Goal: Task Accomplishment & Management: Complete application form

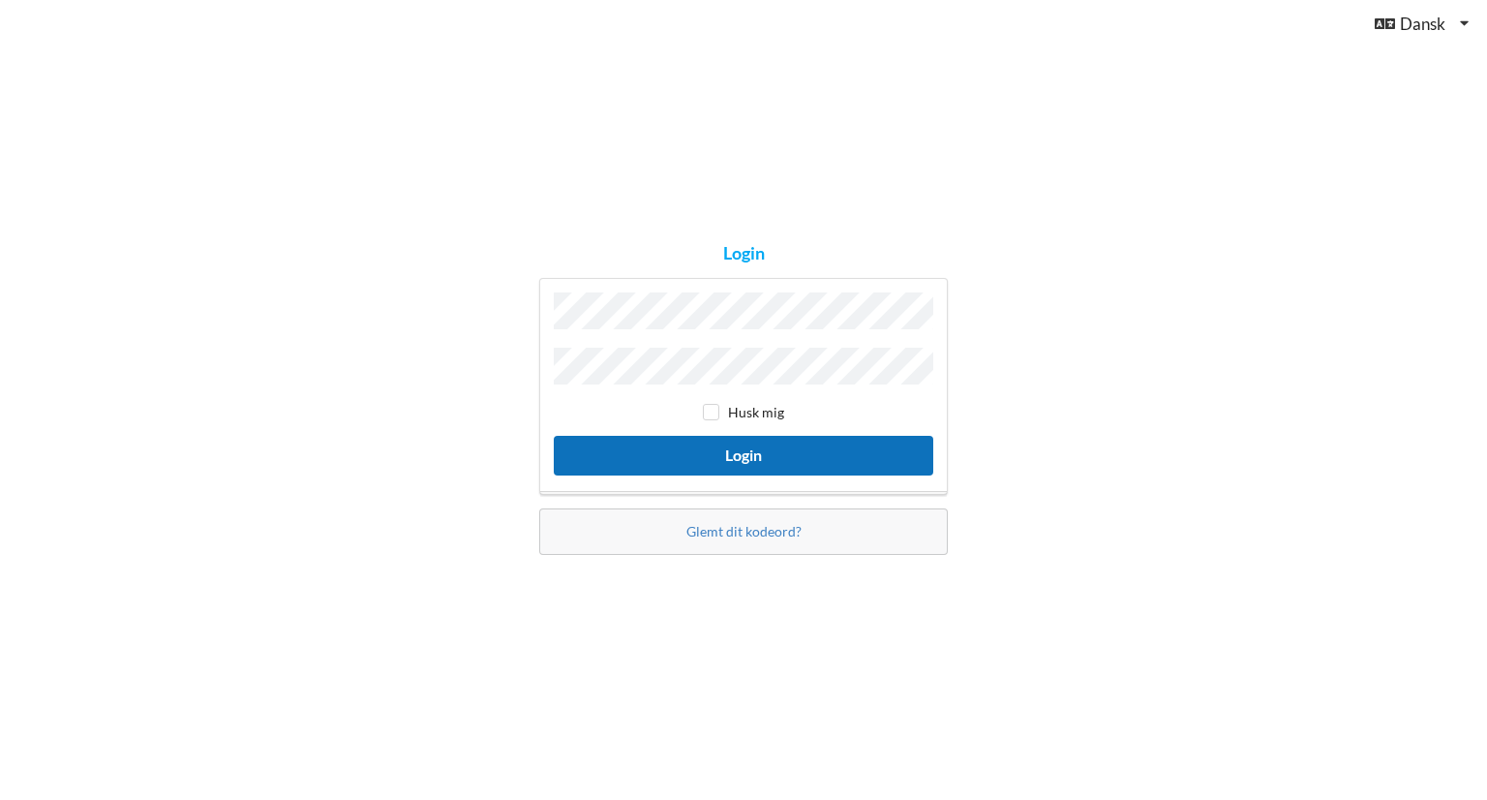
click at [747, 454] on button "Login" at bounding box center [744, 456] width 380 height 40
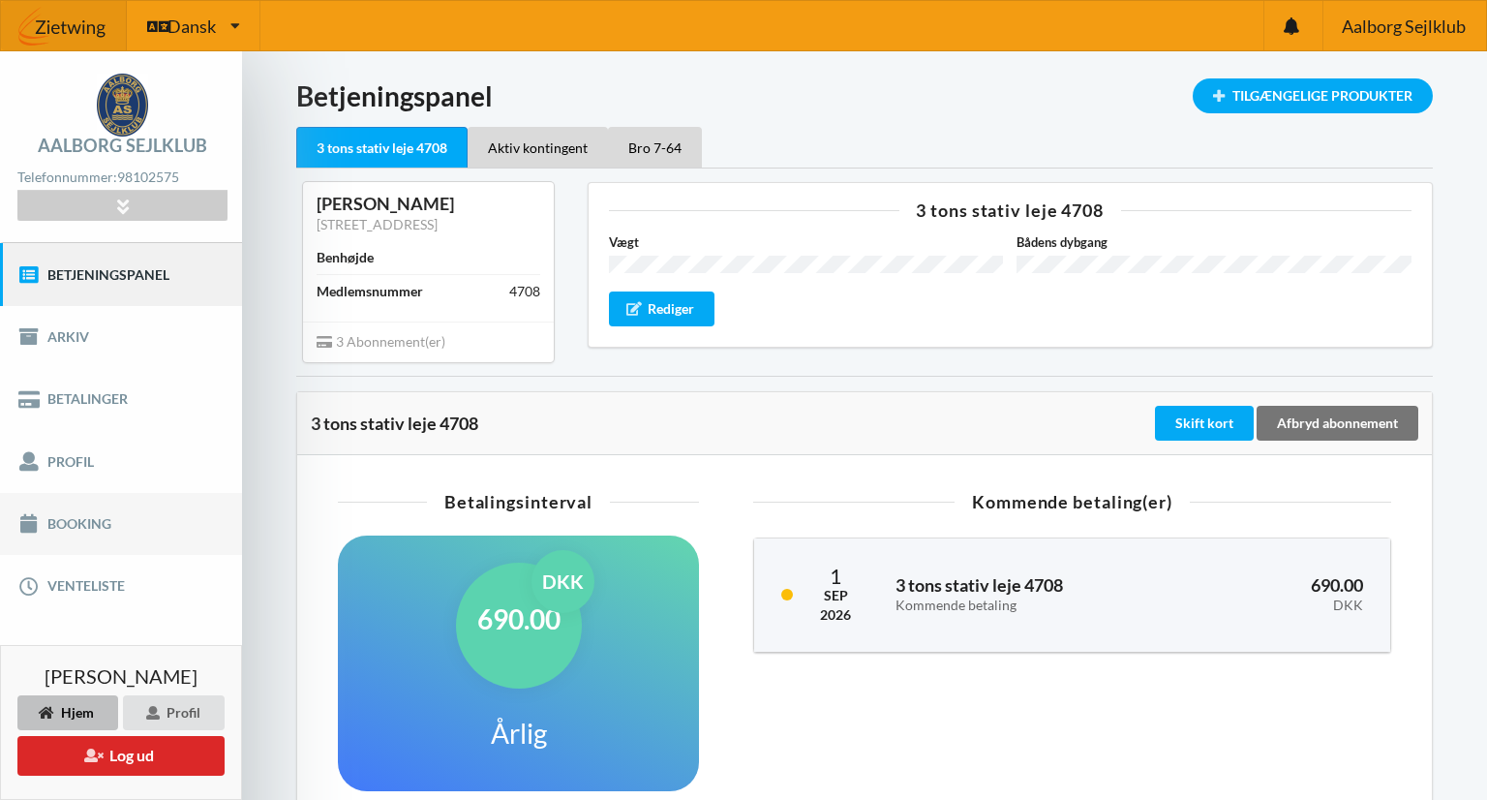
click at [84, 520] on link "Booking" at bounding box center [121, 524] width 242 height 62
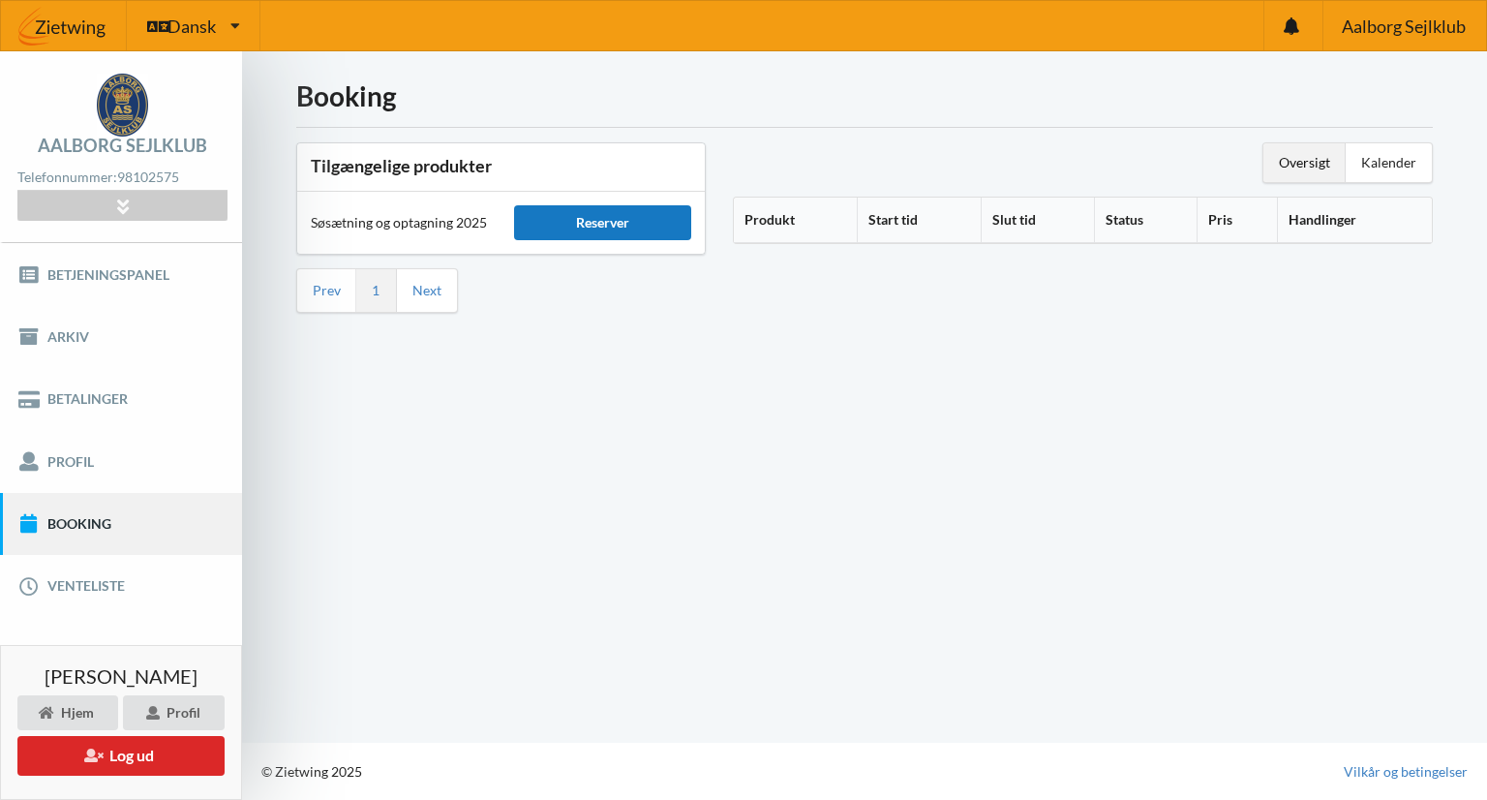
click at [597, 223] on div "Reserver" at bounding box center [602, 222] width 176 height 35
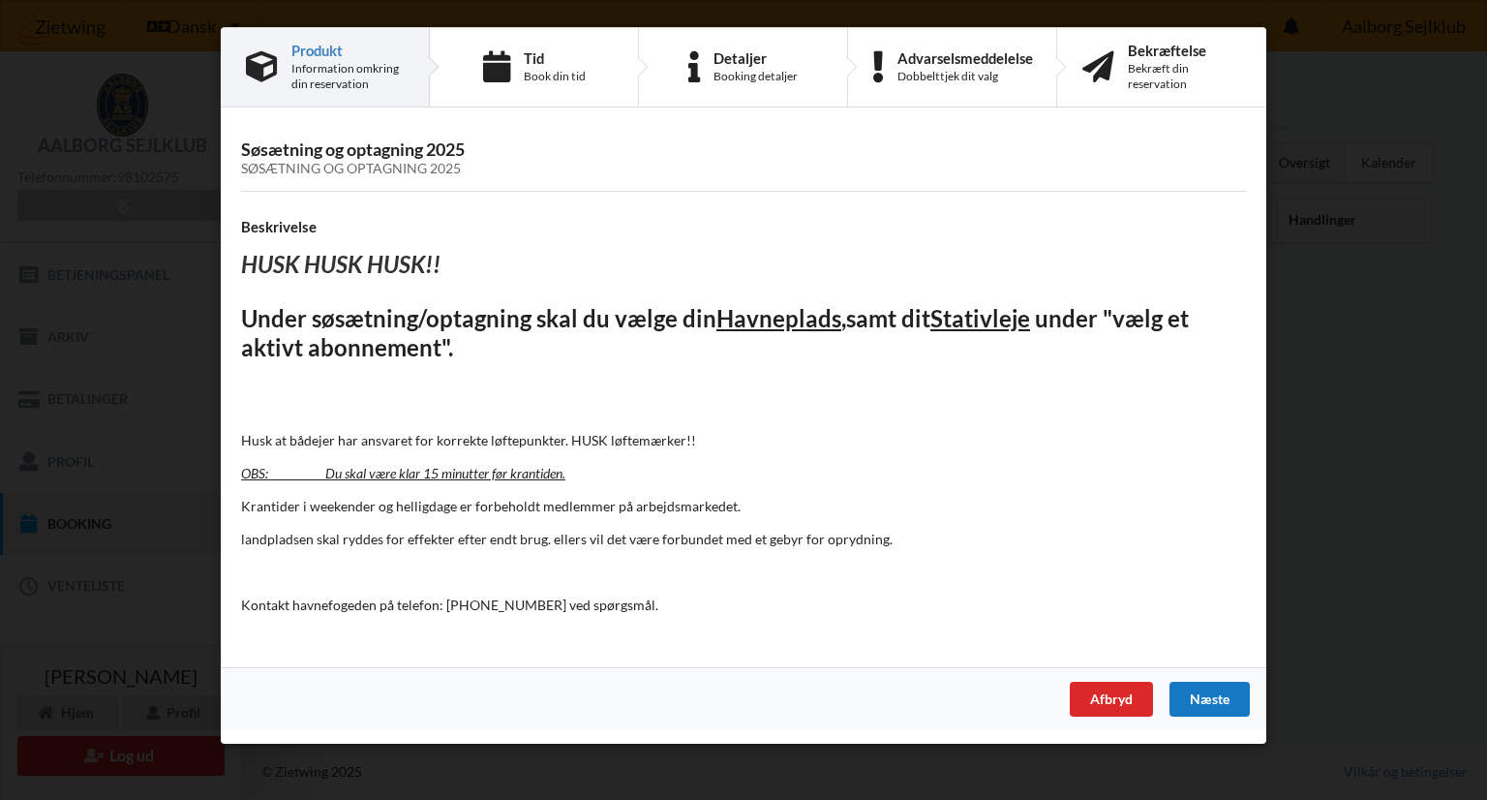
click at [1212, 687] on div "Næste" at bounding box center [1210, 699] width 80 height 35
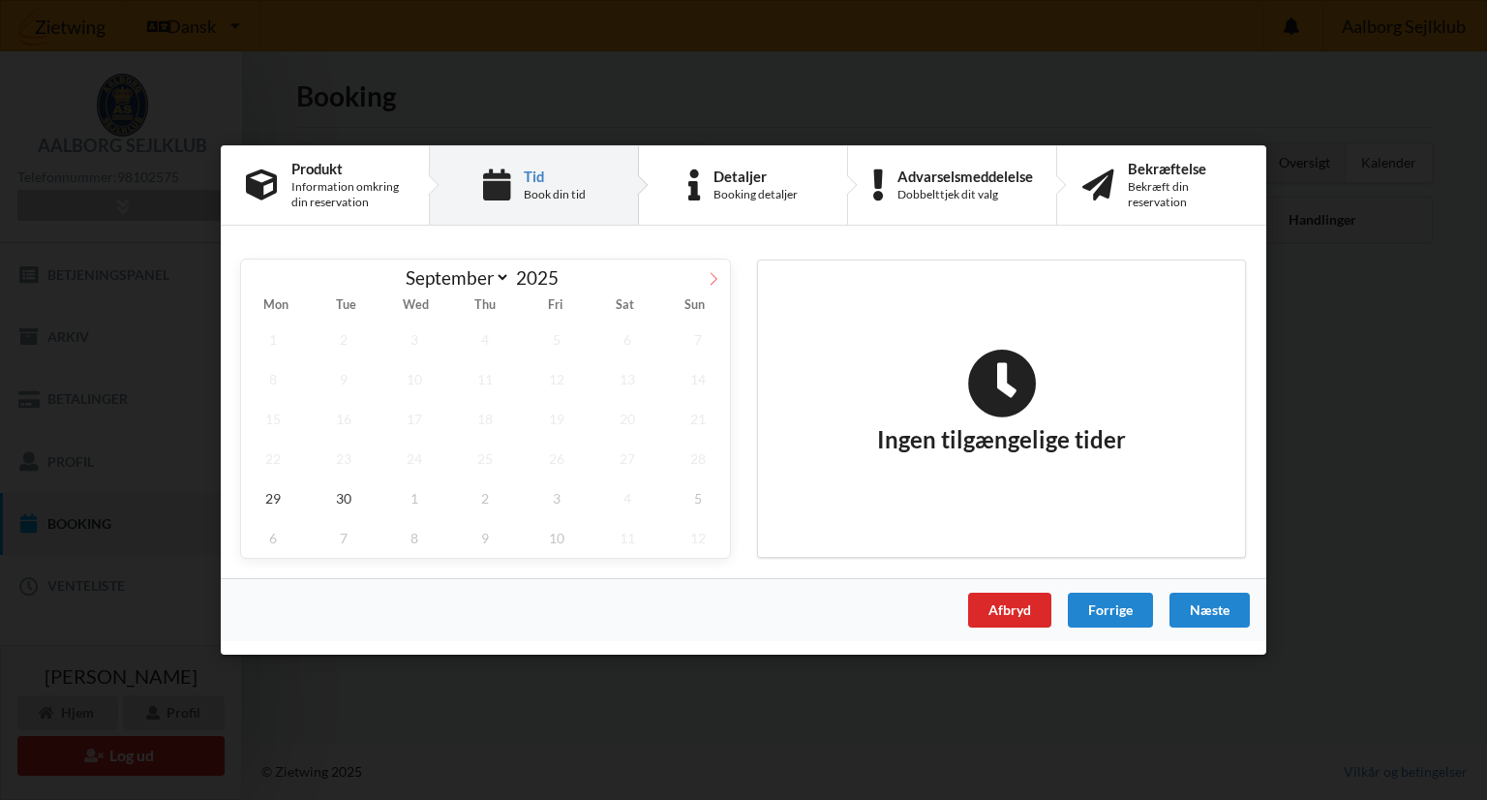
click at [714, 275] on icon at bounding box center [714, 279] width 14 height 14
select select "9"
click at [698, 337] on span "5" at bounding box center [698, 339] width 64 height 40
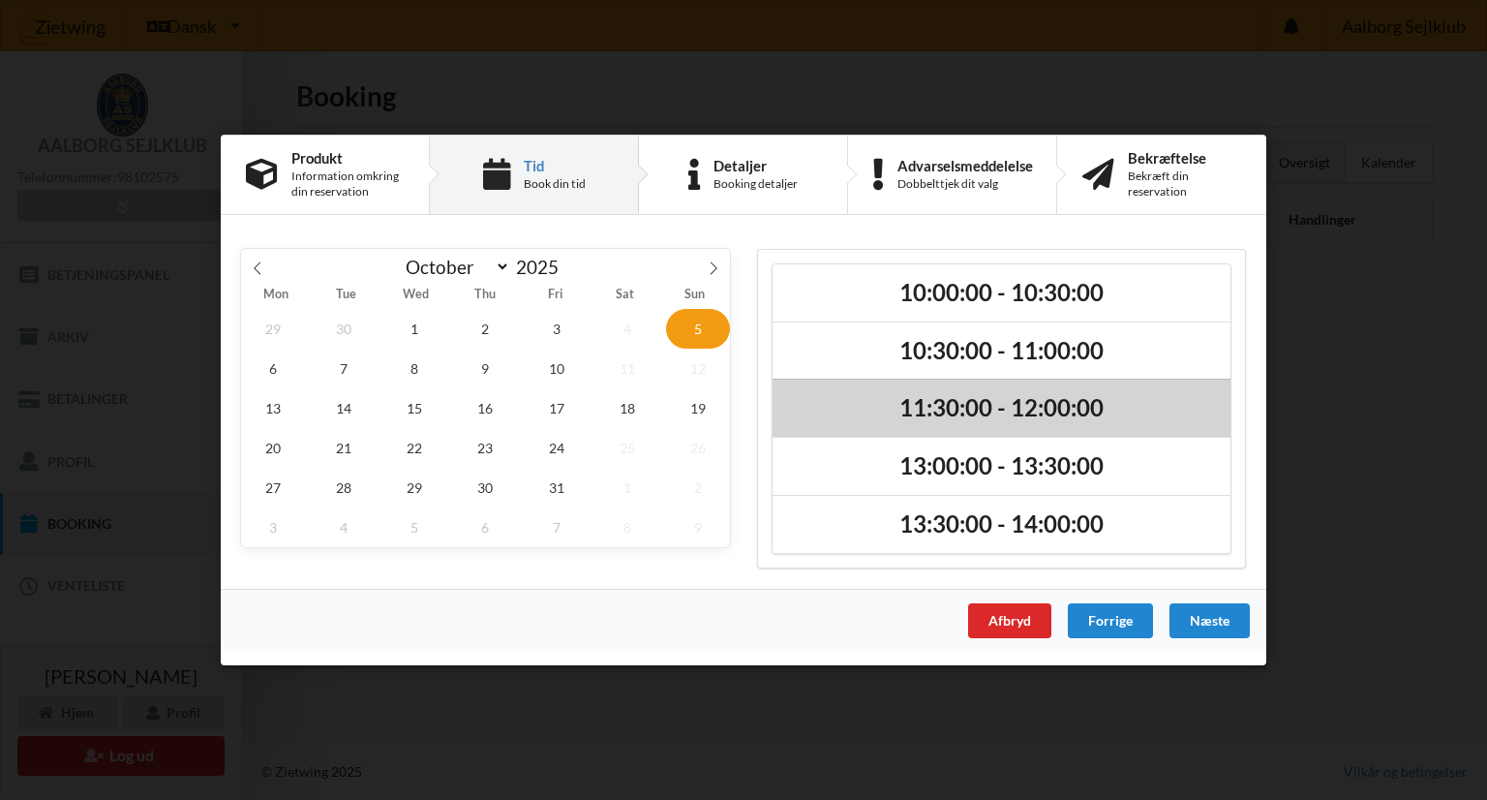
click at [962, 415] on h2 "11:30:00 - 12:00:00" at bounding box center [1001, 408] width 431 height 30
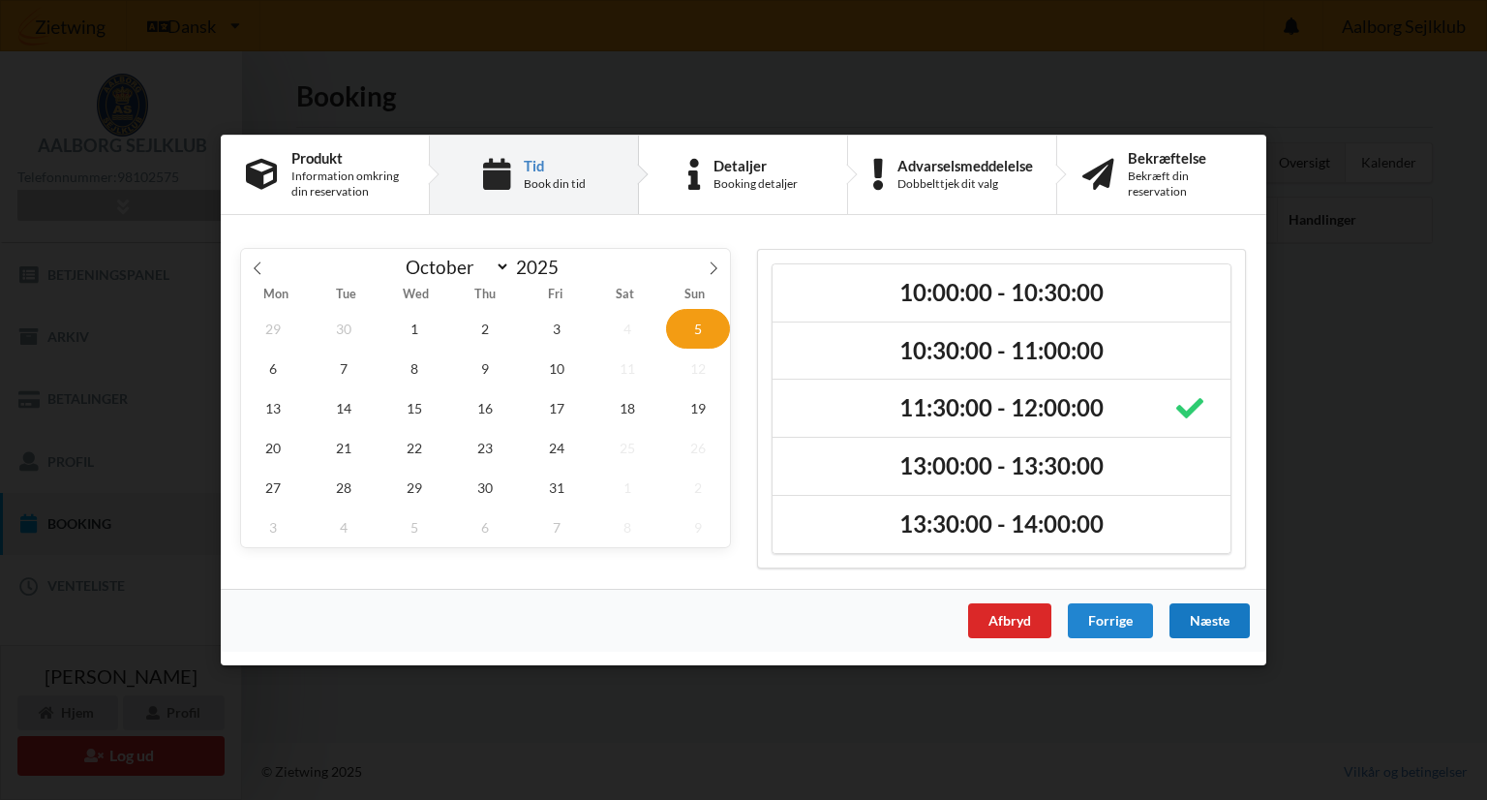
click at [1215, 613] on div "Næste" at bounding box center [1210, 620] width 80 height 35
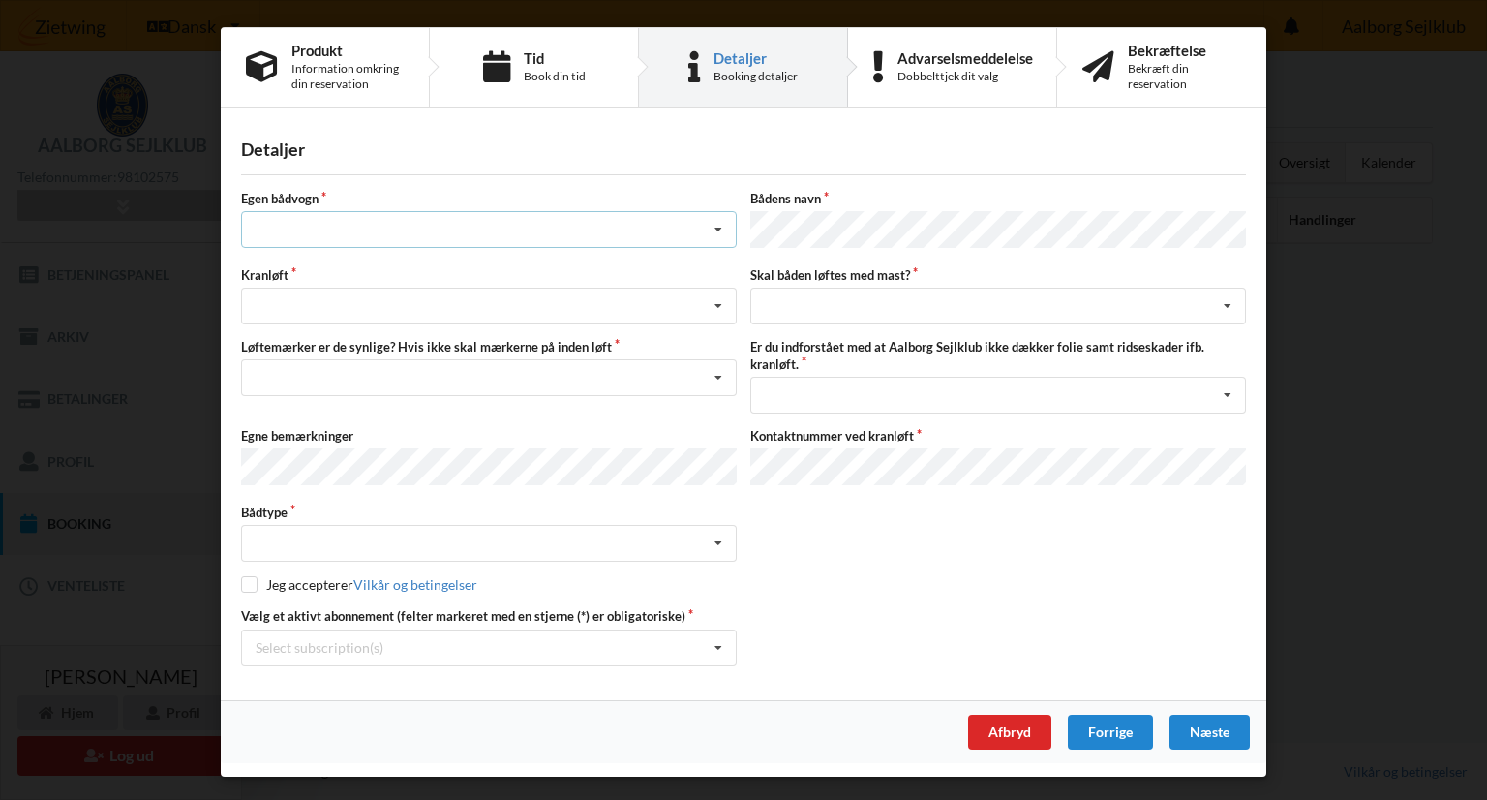
click at [722, 223] on icon at bounding box center [718, 230] width 29 height 36
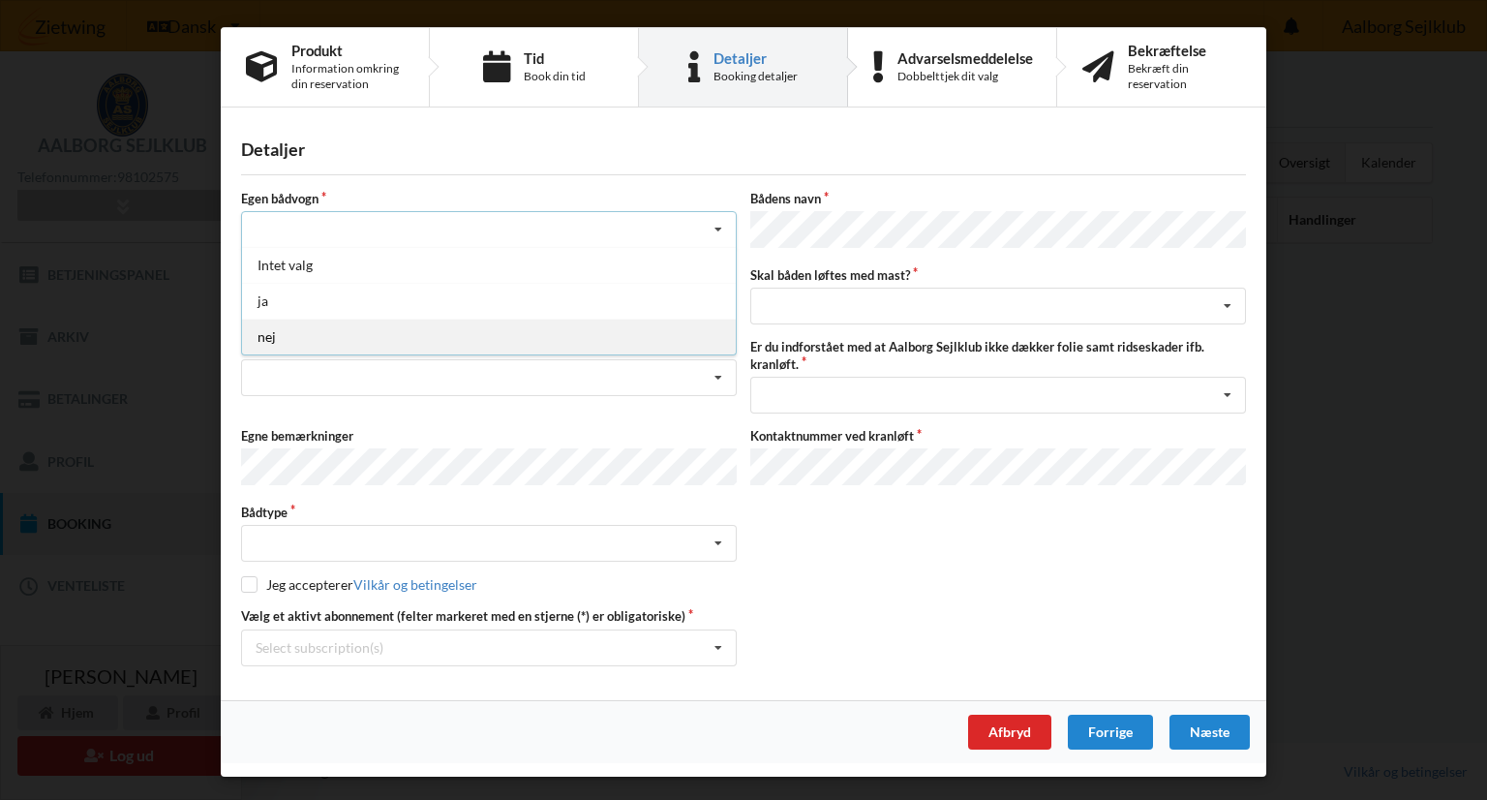
click at [601, 325] on div "nej" at bounding box center [489, 337] width 494 height 36
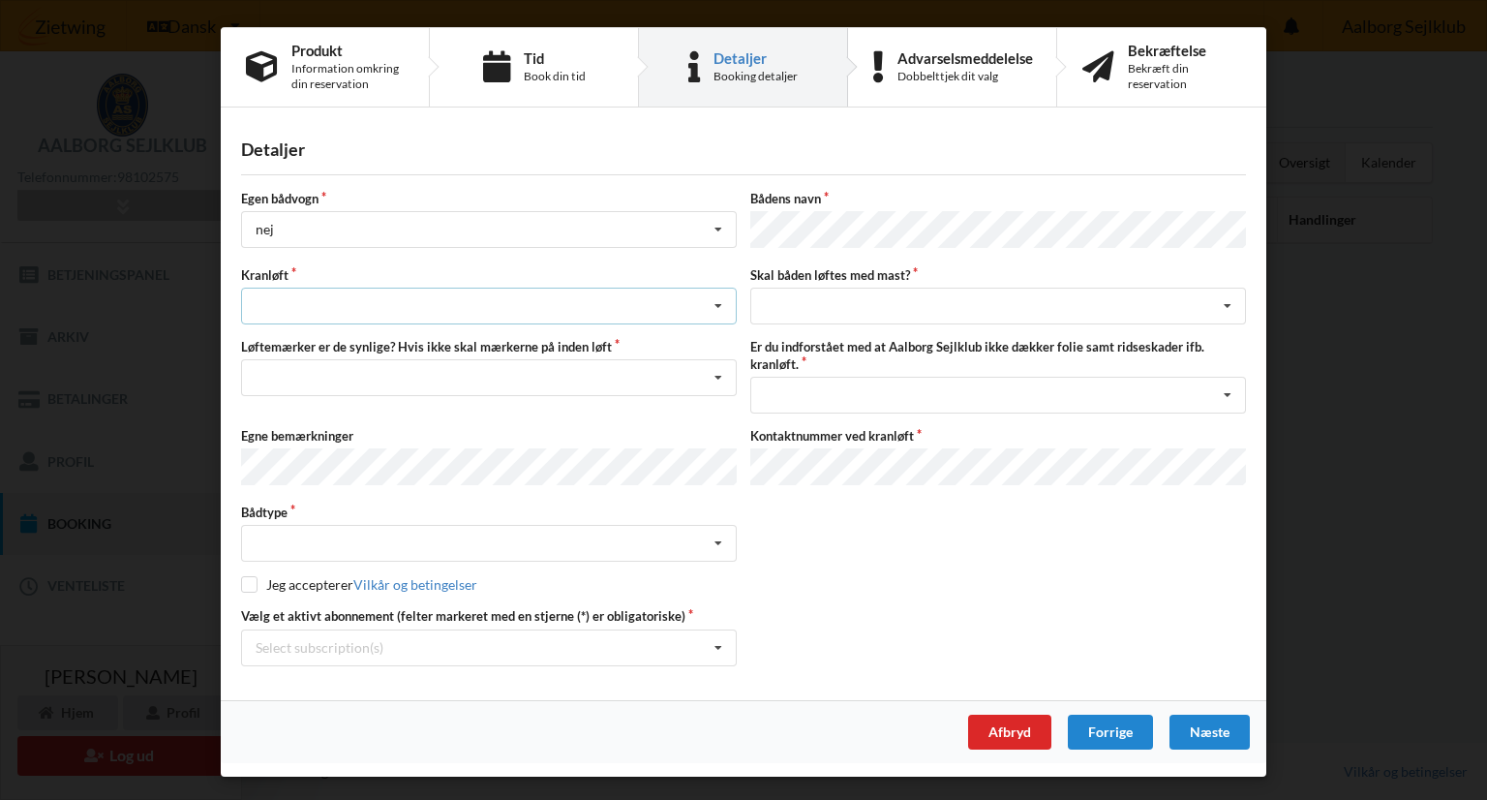
click at [726, 298] on icon at bounding box center [718, 307] width 29 height 36
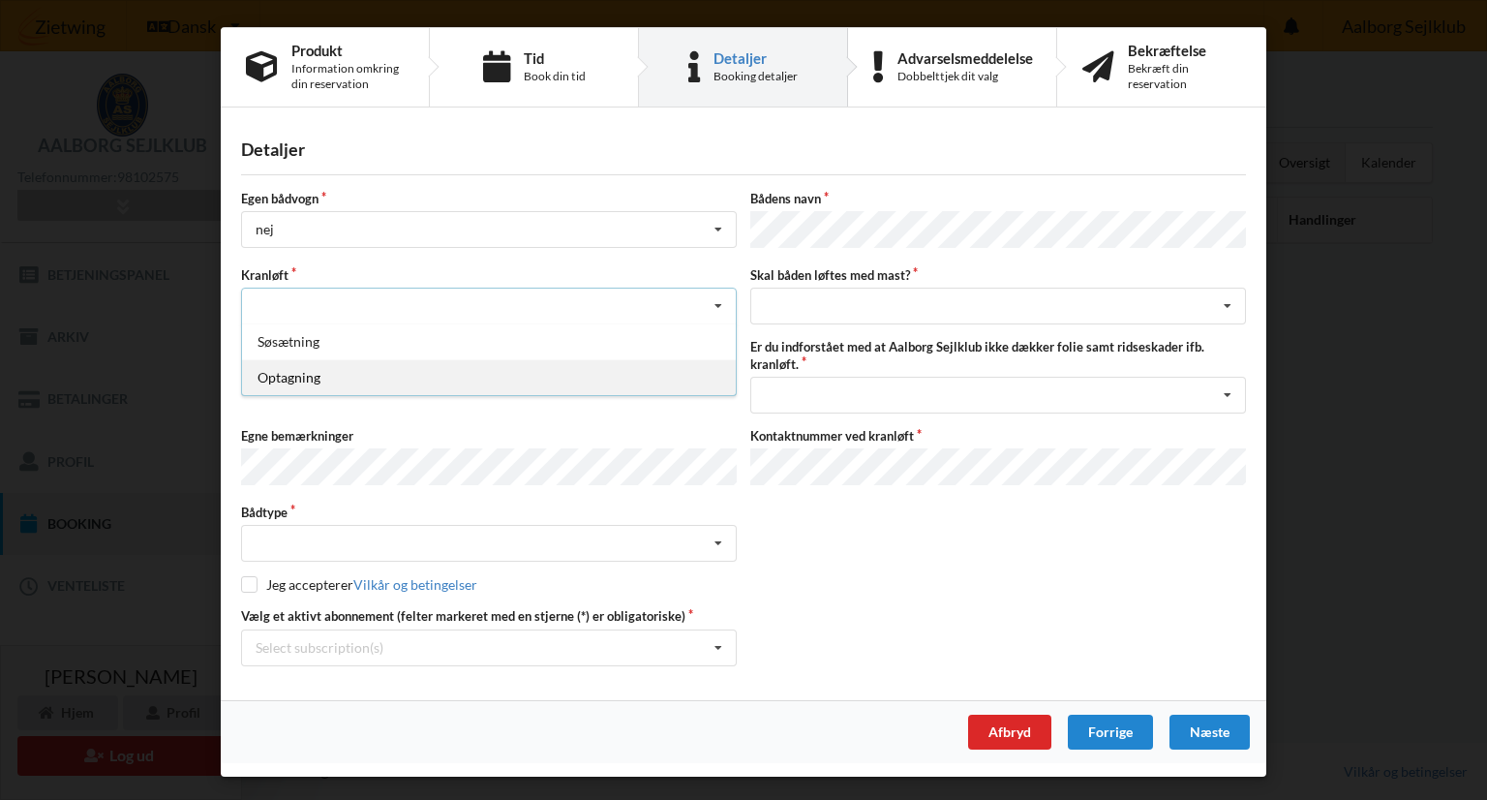
click at [669, 360] on div "Optagning" at bounding box center [489, 377] width 494 height 36
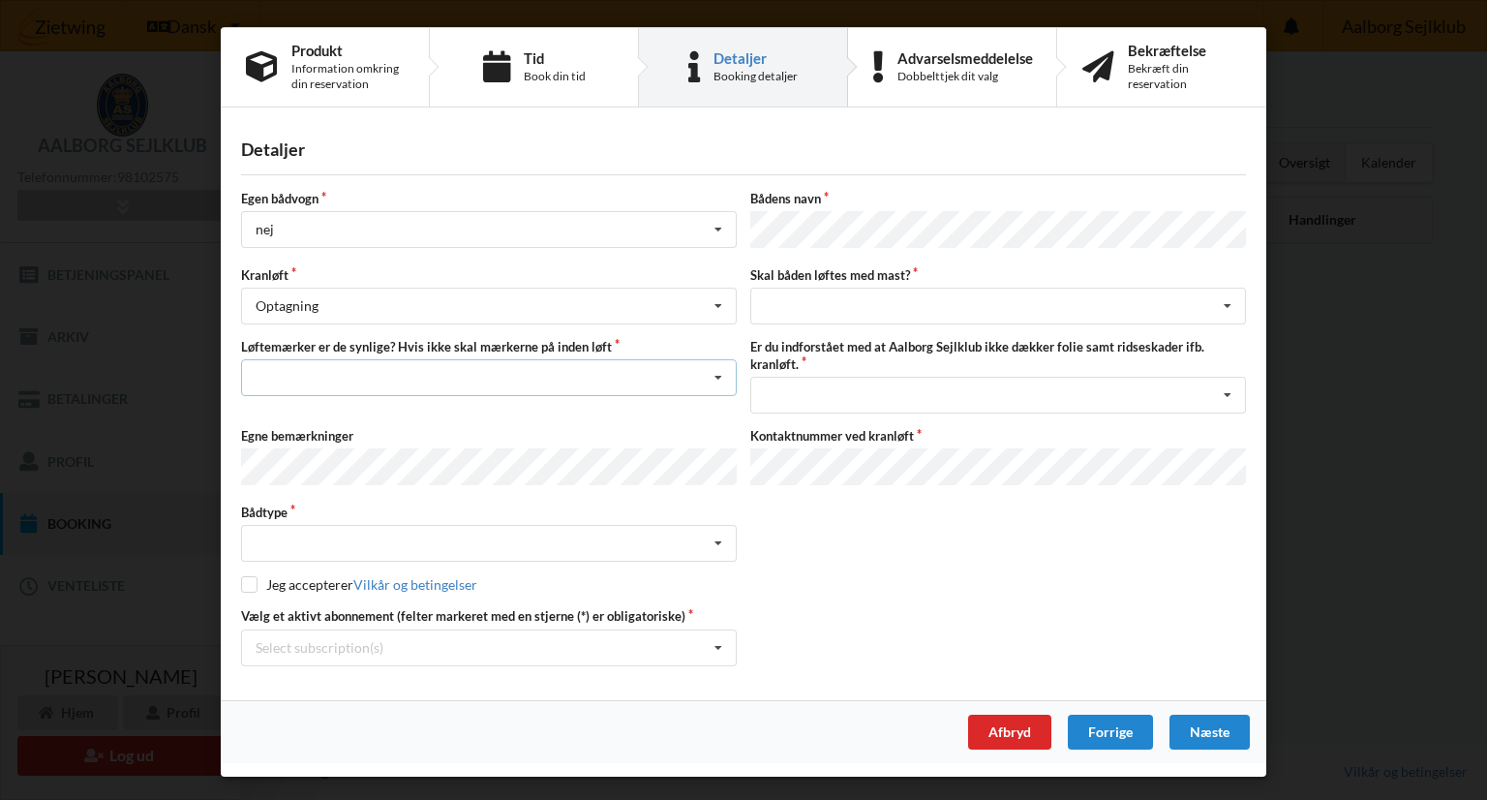
click at [716, 372] on icon at bounding box center [718, 378] width 29 height 36
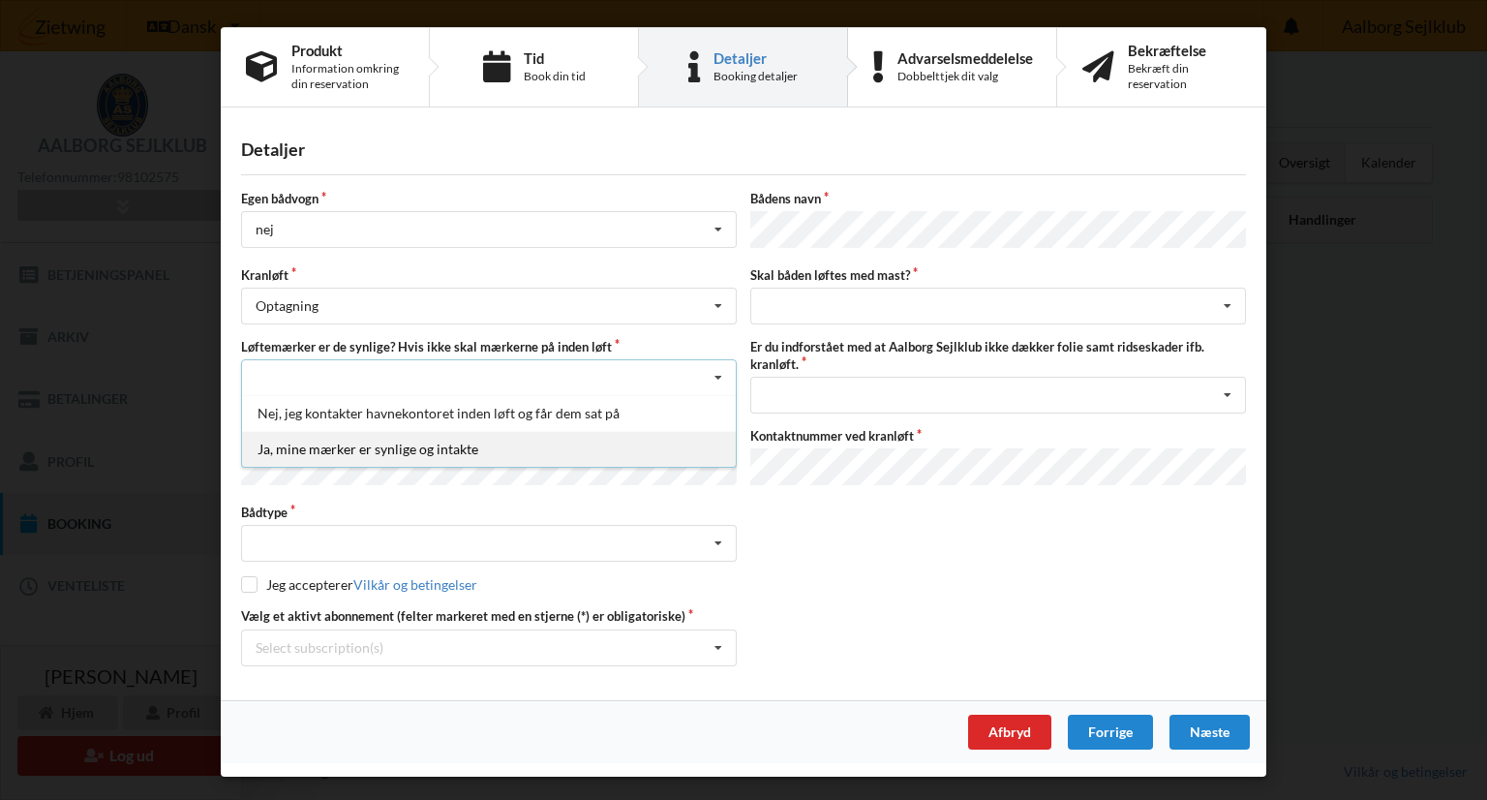
click at [639, 441] on div "Ja, mine mærker er synlige og intakte" at bounding box center [489, 449] width 494 height 36
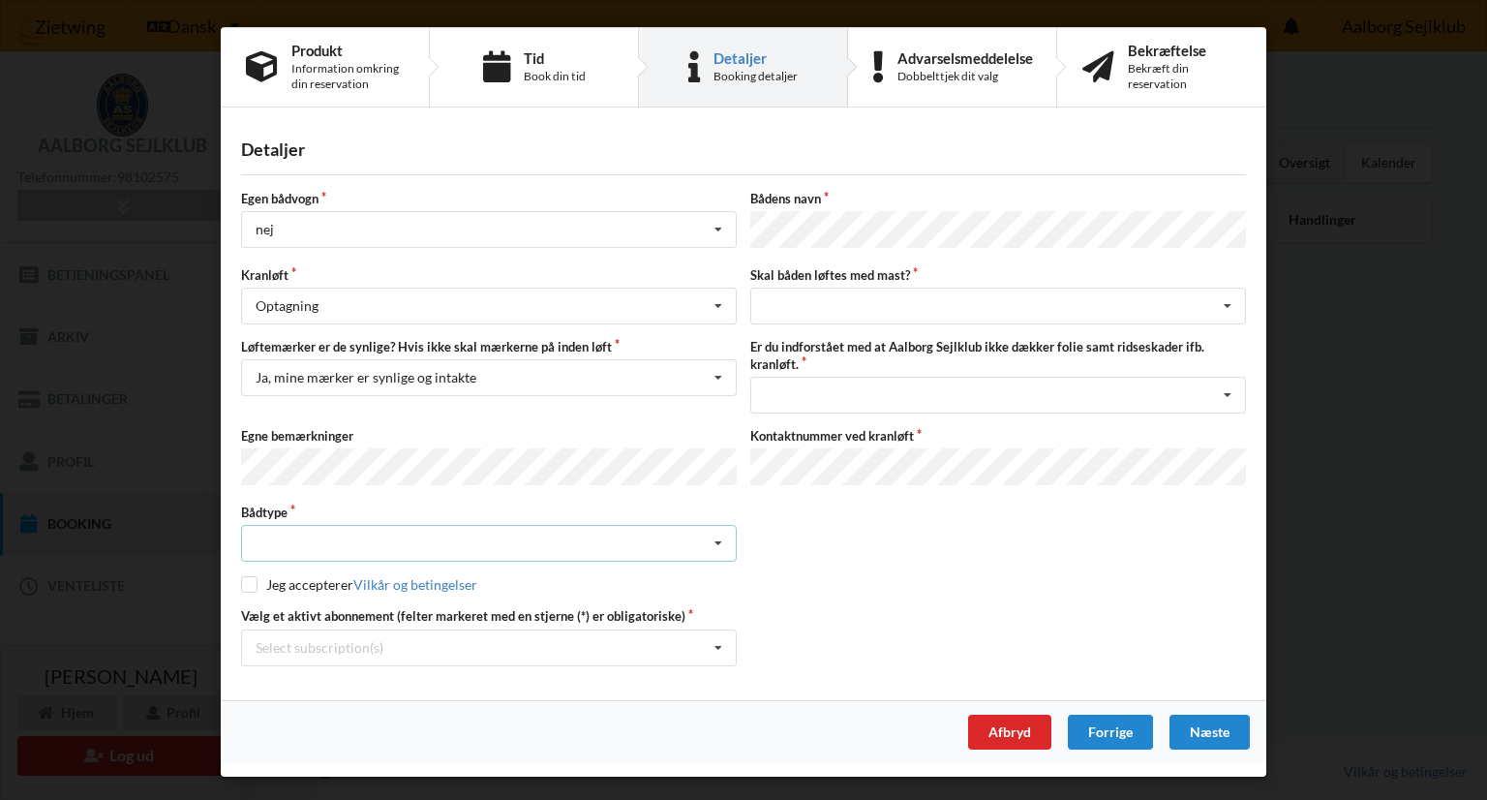
click at [718, 536] on icon at bounding box center [718, 544] width 29 height 36
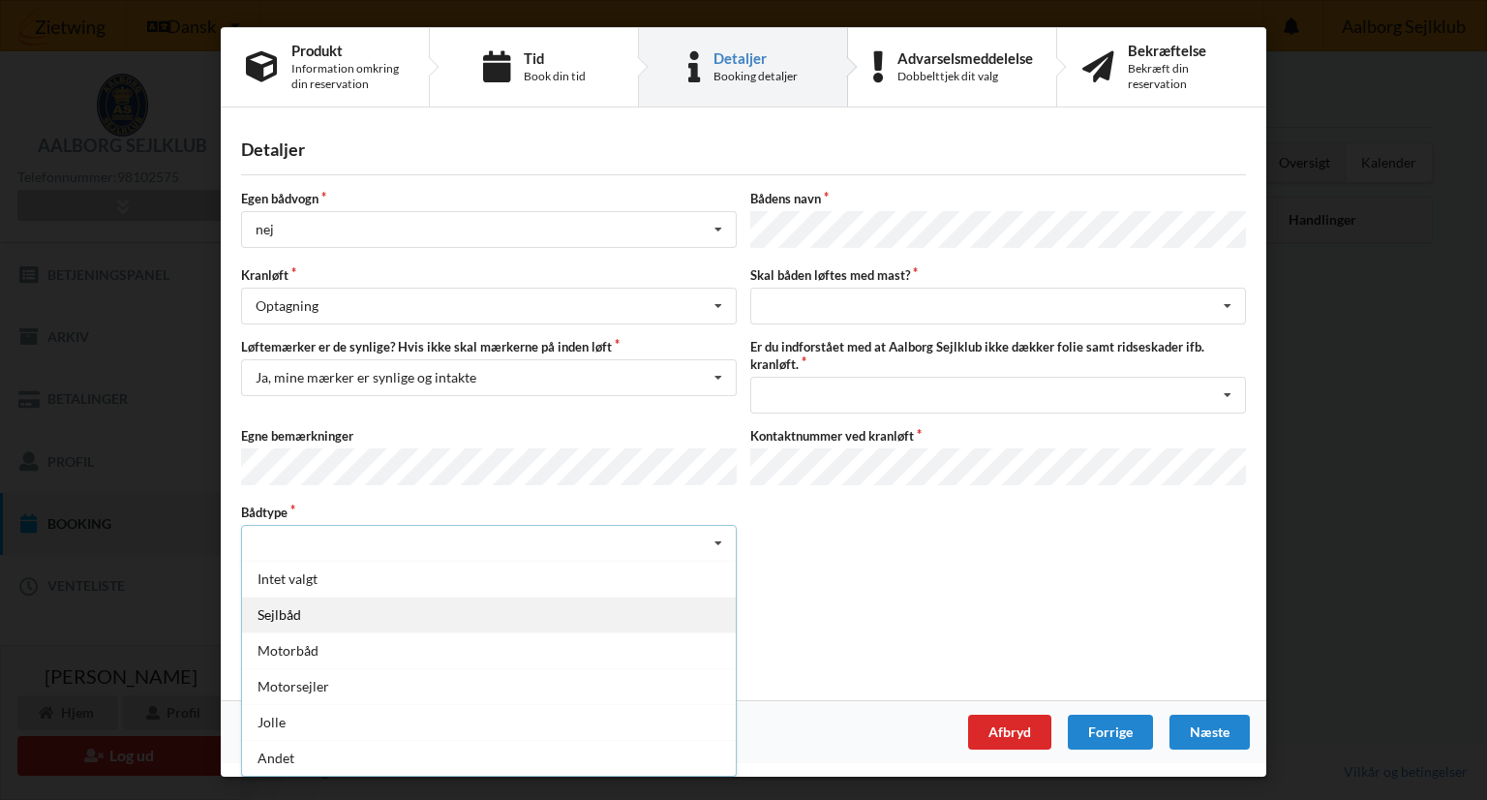
click at [675, 600] on div "Sejlbåd" at bounding box center [489, 614] width 494 height 36
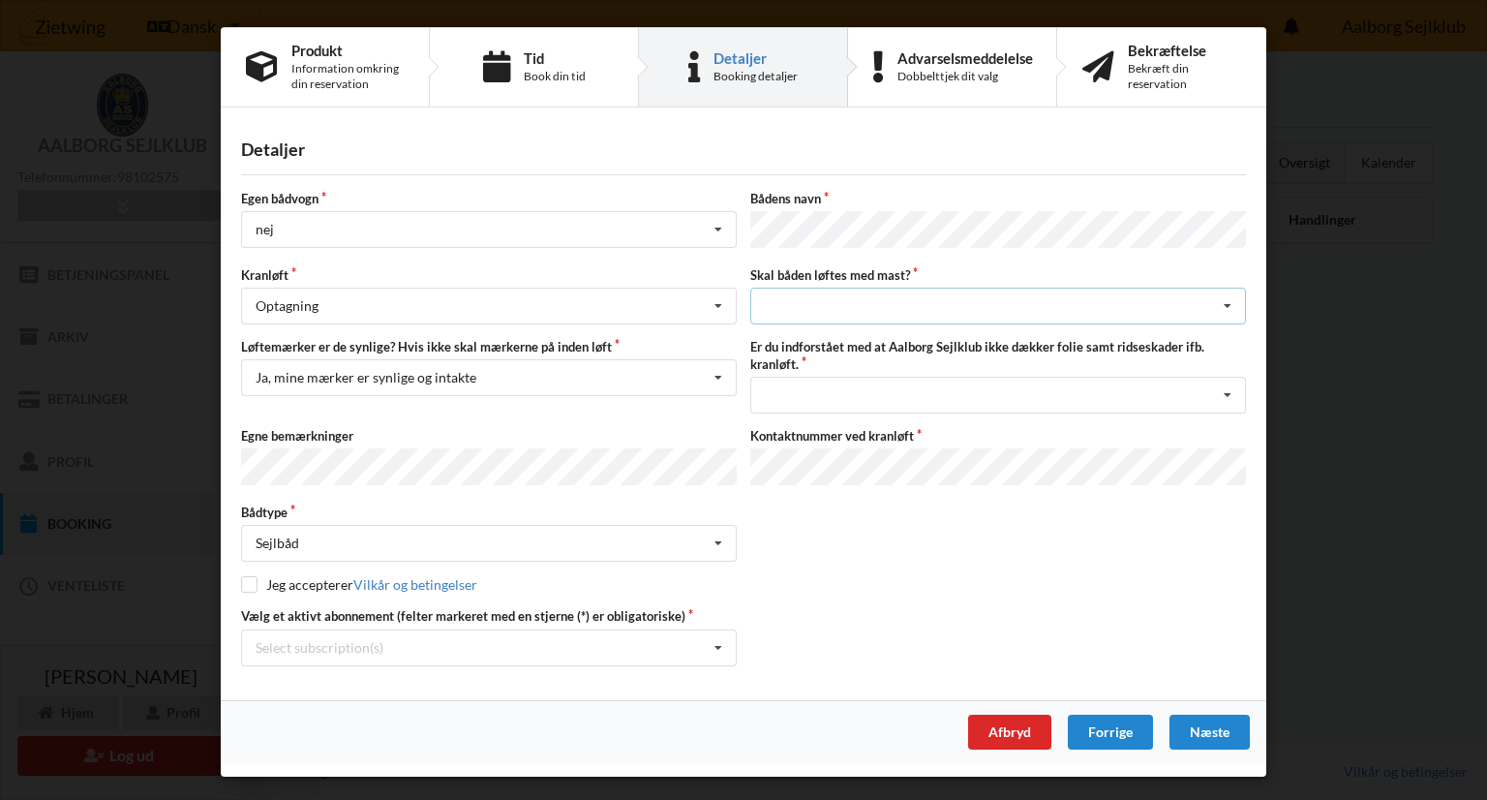
click at [1233, 296] on icon at bounding box center [1227, 307] width 29 height 36
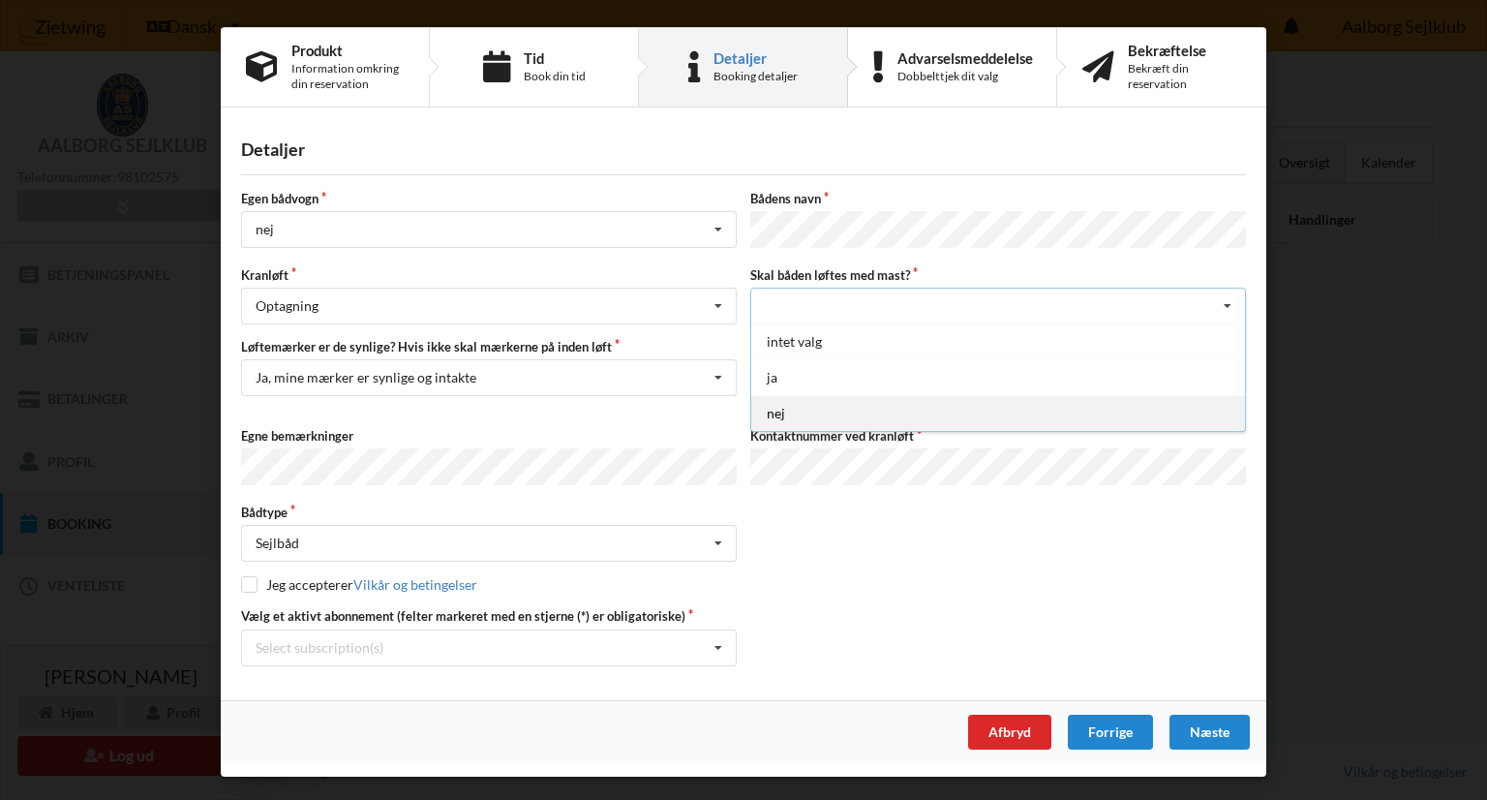
click at [1091, 408] on div "nej" at bounding box center [998, 413] width 494 height 36
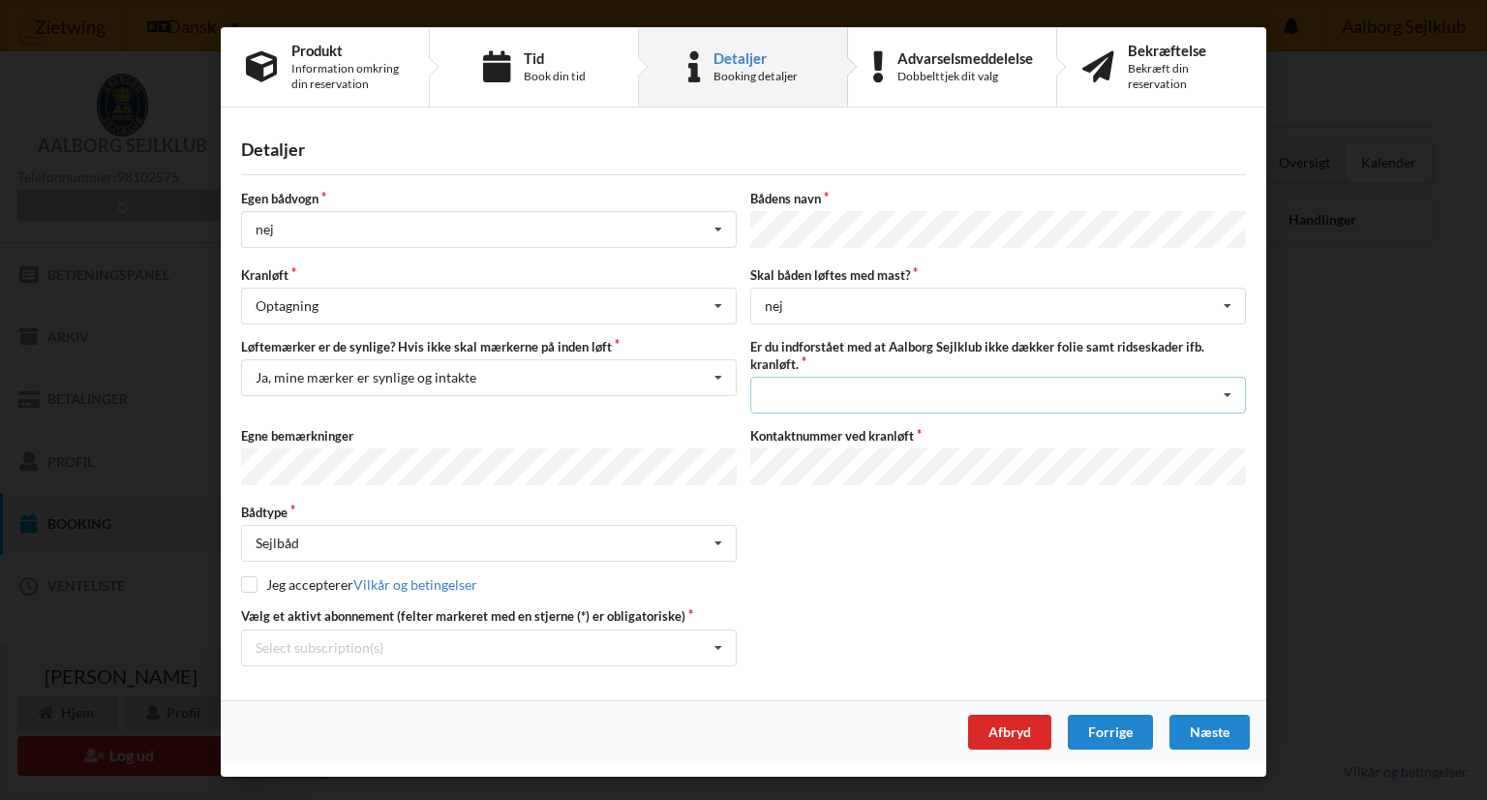
click at [1231, 390] on icon at bounding box center [1227, 396] width 29 height 36
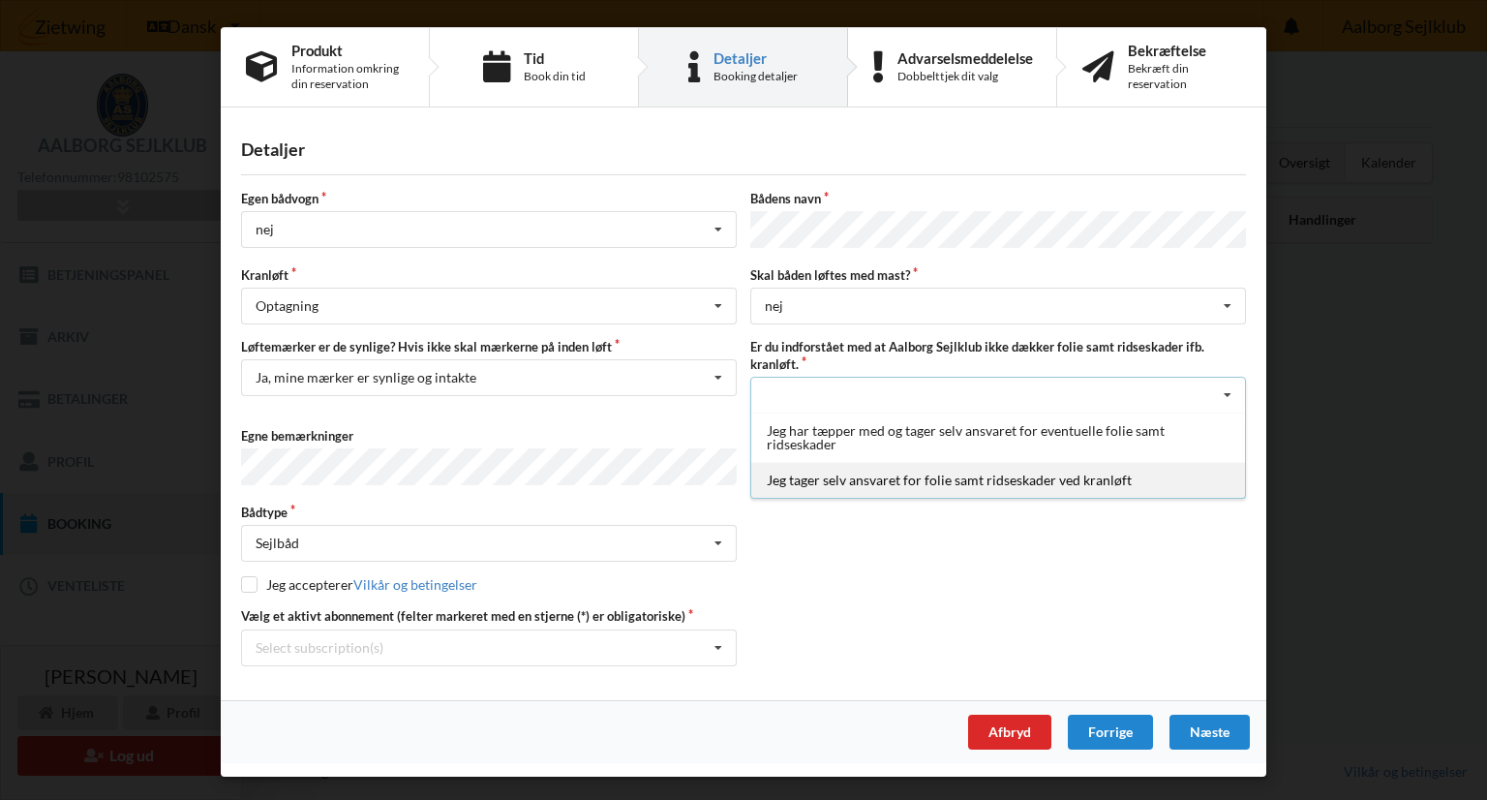
click at [1105, 476] on div "Jeg tager selv ansvaret for folie samt ridseskader ved kranløft" at bounding box center [998, 480] width 494 height 36
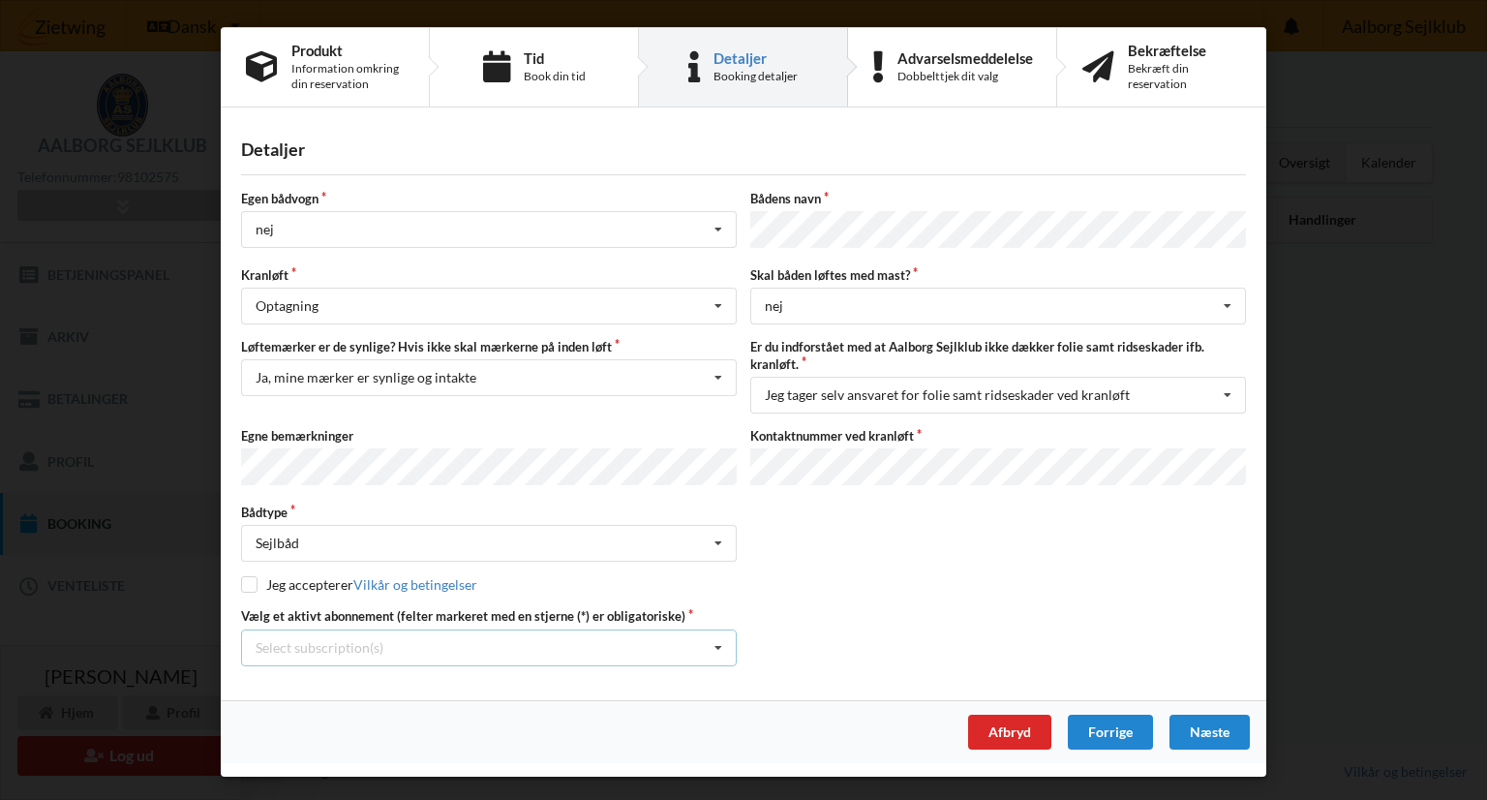
click at [719, 637] on icon at bounding box center [718, 648] width 29 height 36
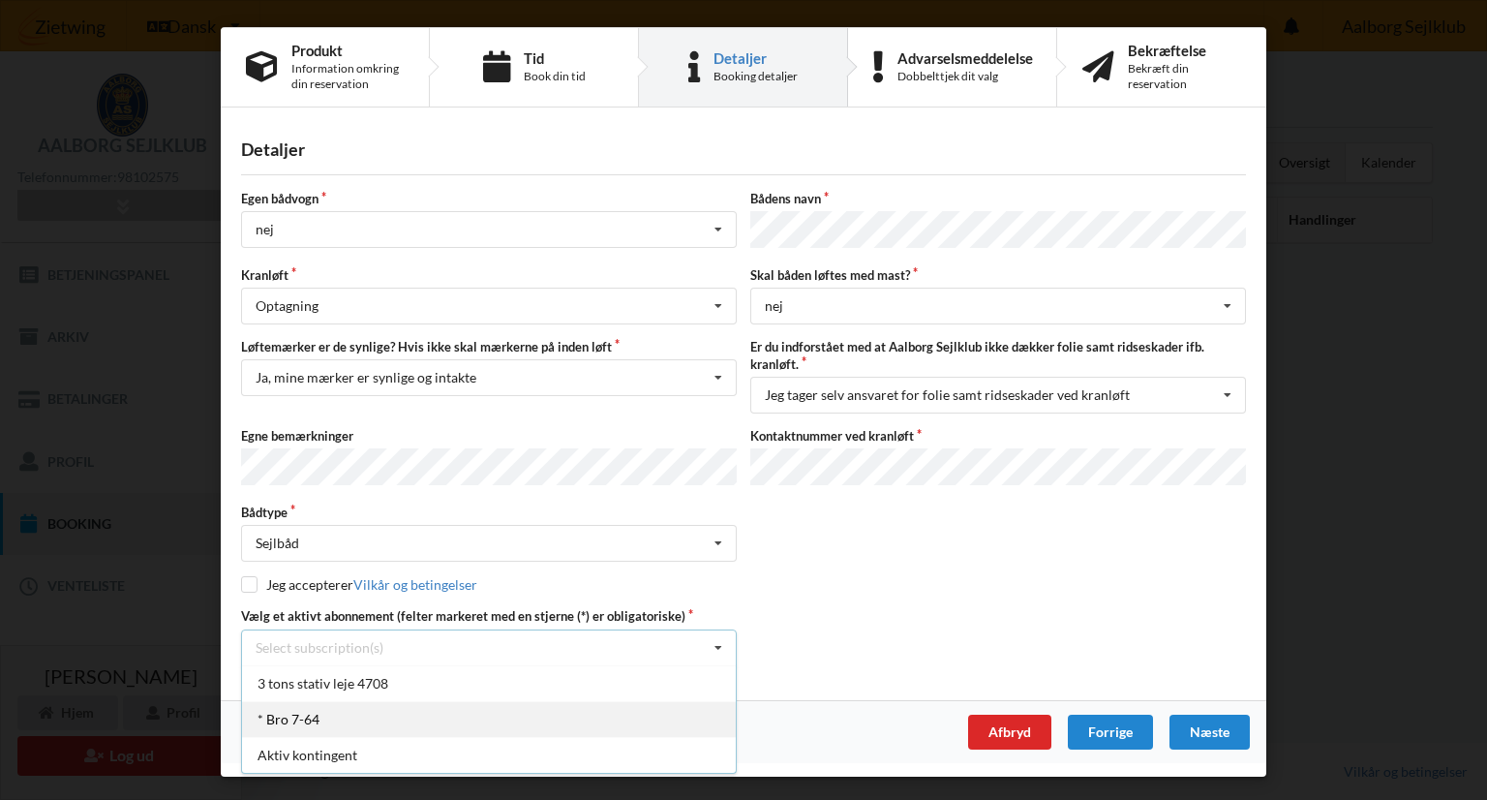
click at [683, 701] on div "* Bro 7-64" at bounding box center [489, 719] width 494 height 36
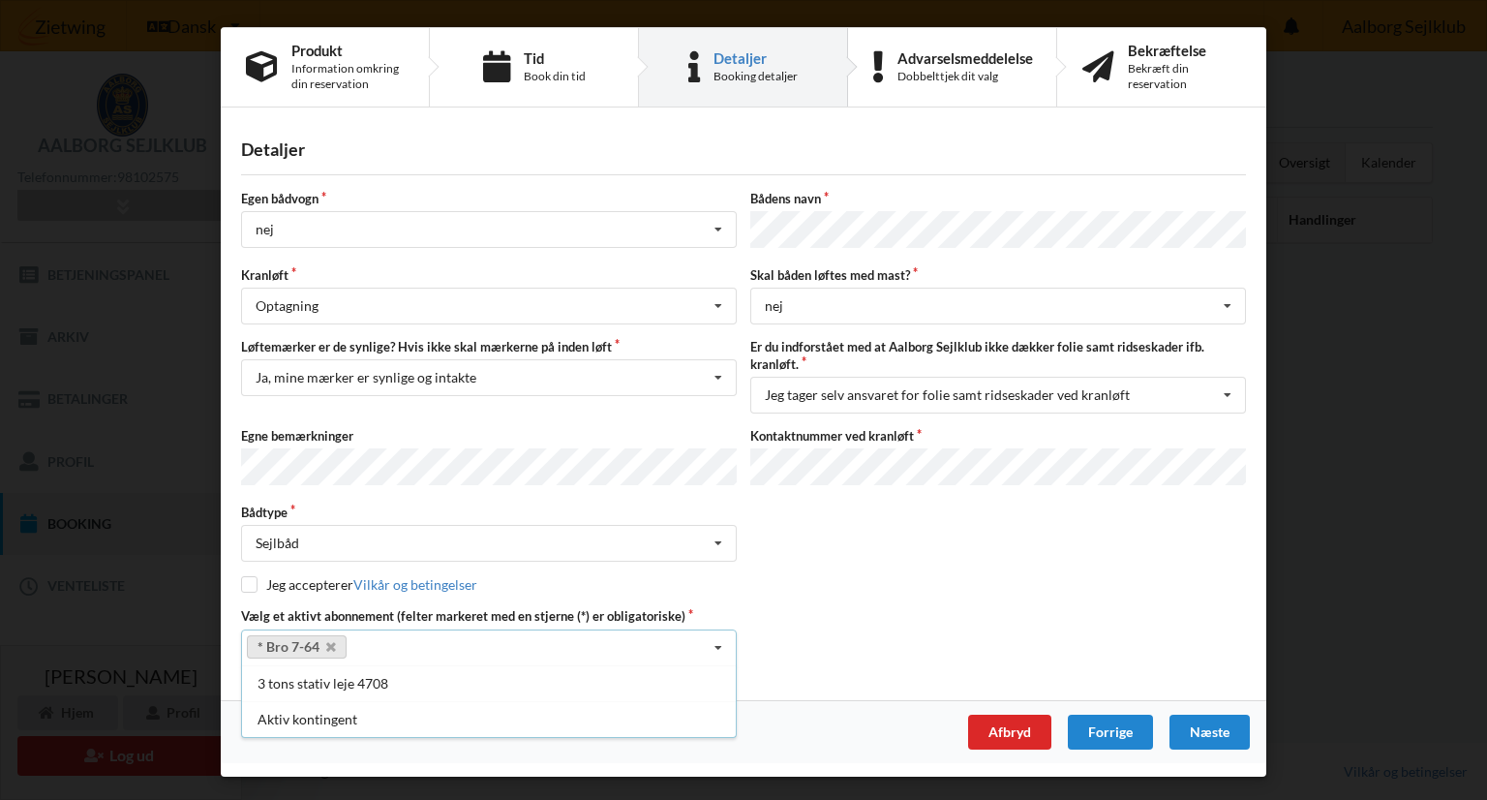
click at [949, 587] on div "Egen bådvogn nej Intet valg ja nej Bådens navn Kranløft Optagning Søsætning Opt…" at bounding box center [743, 427] width 1005 height 475
click at [604, 684] on div "3 tons stativ leje 4708" at bounding box center [489, 683] width 494 height 36
click at [896, 615] on div "Vælg et aktivt abonnement (felter markeret med en stjerne (*) er obligatoriske)…" at bounding box center [743, 636] width 1019 height 58
click at [248, 578] on input "checkbox" at bounding box center [249, 584] width 16 height 16
checkbox input "true"
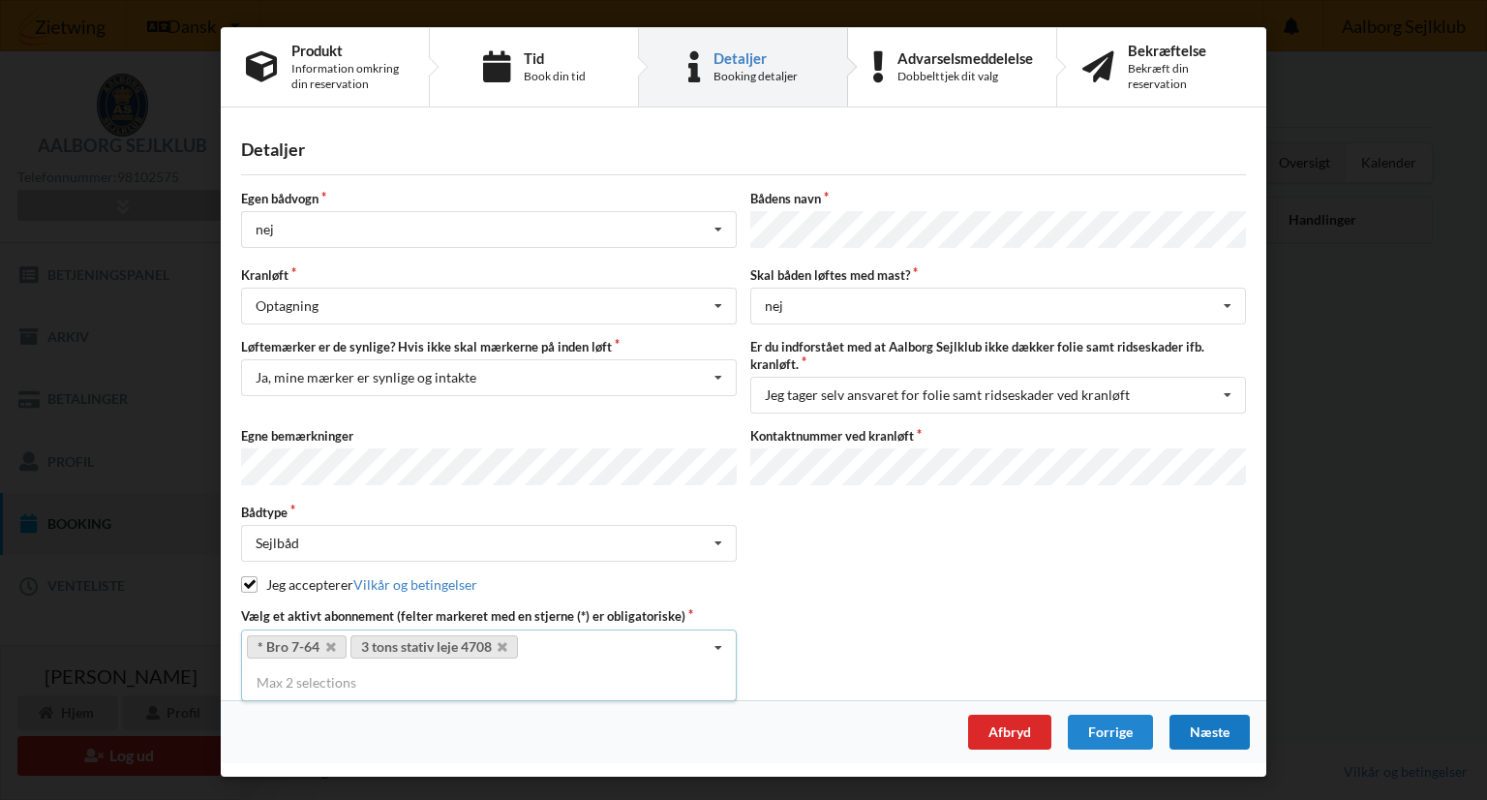
click at [1209, 725] on div "Næste" at bounding box center [1210, 731] width 80 height 35
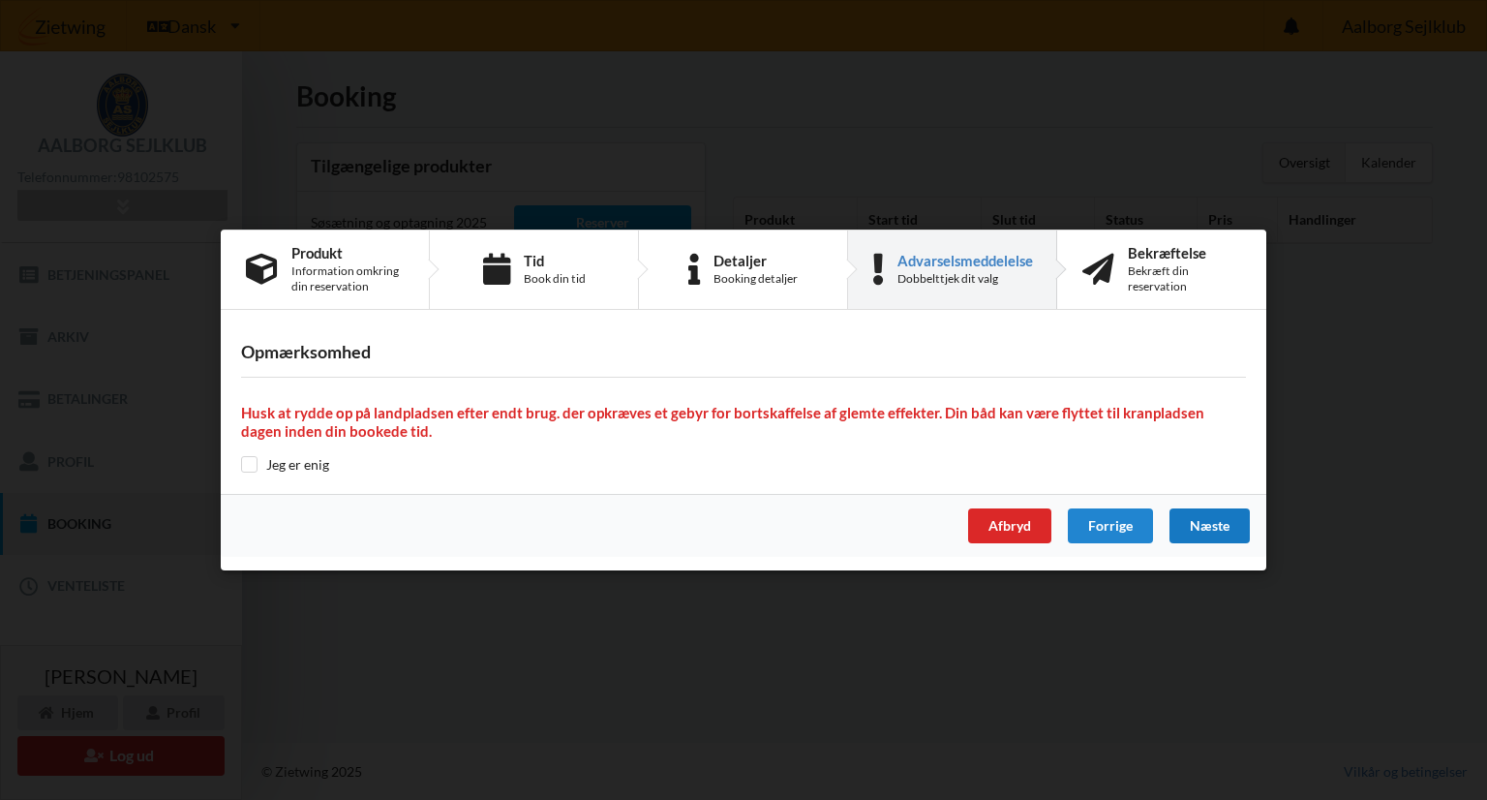
click at [1217, 532] on div "Næste" at bounding box center [1210, 525] width 80 height 35
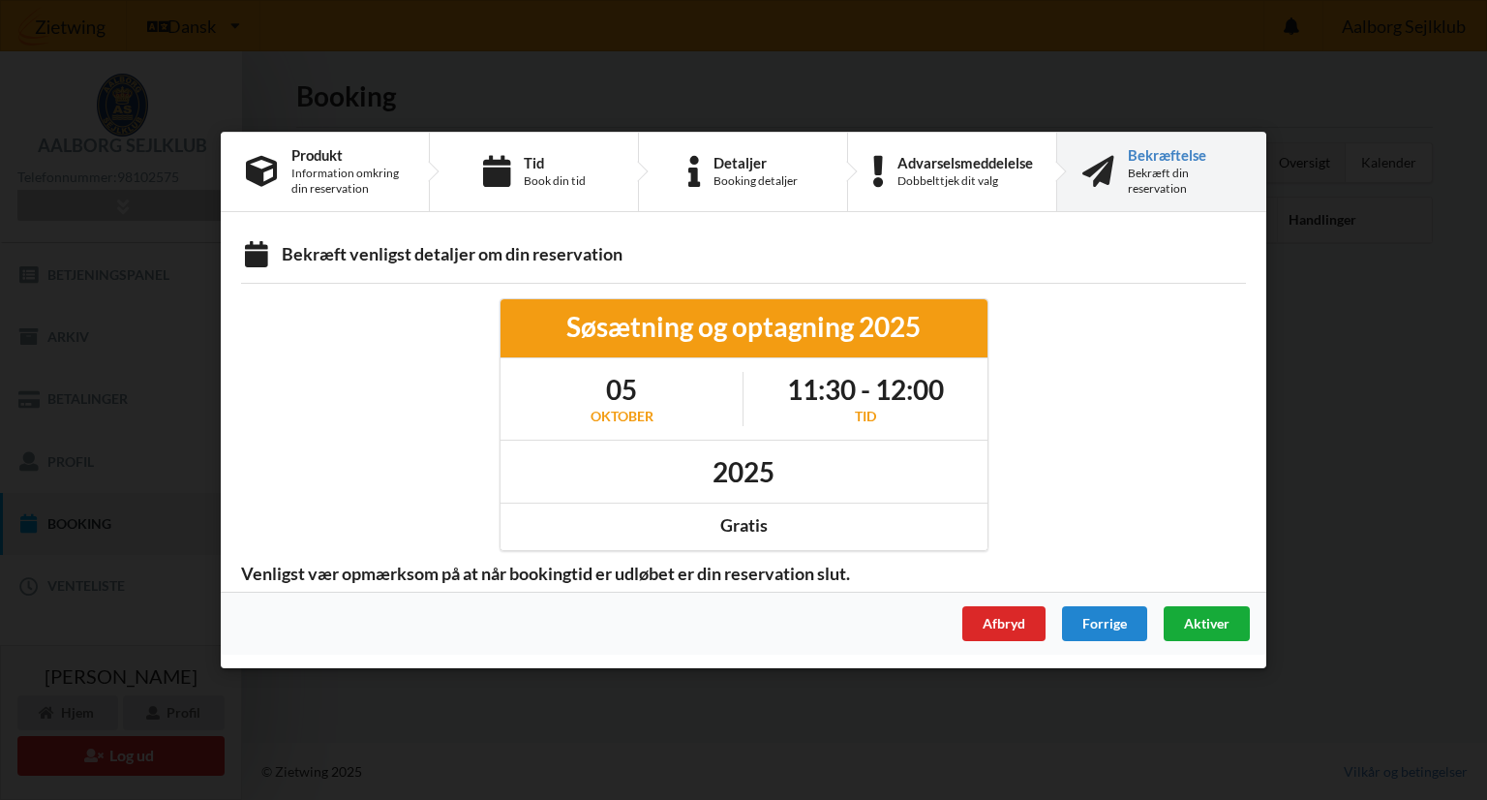
click at [1207, 623] on span "Aktiver" at bounding box center [1207, 623] width 46 height 16
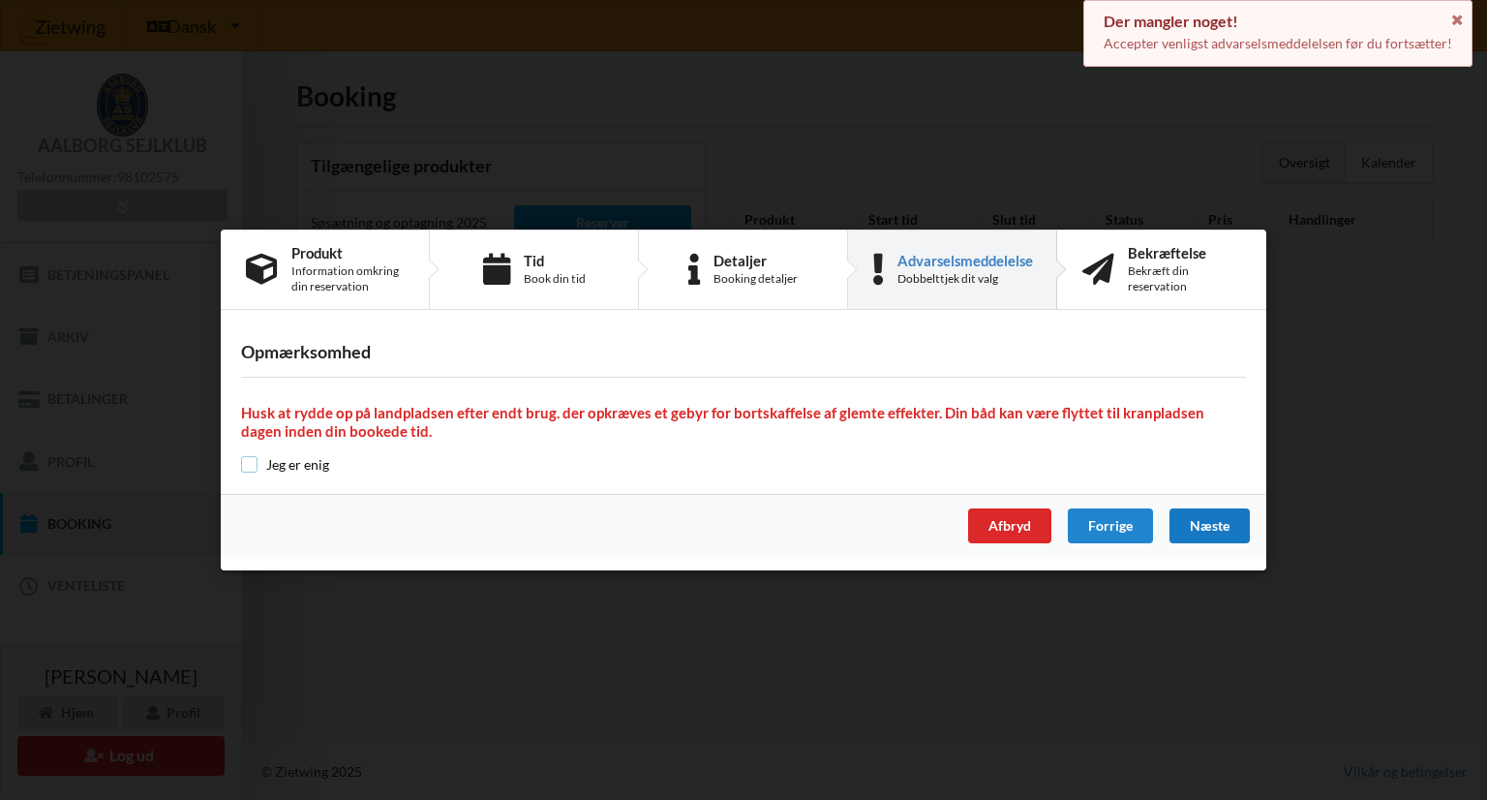
click at [247, 464] on input "checkbox" at bounding box center [249, 464] width 16 height 16
checkbox input "true"
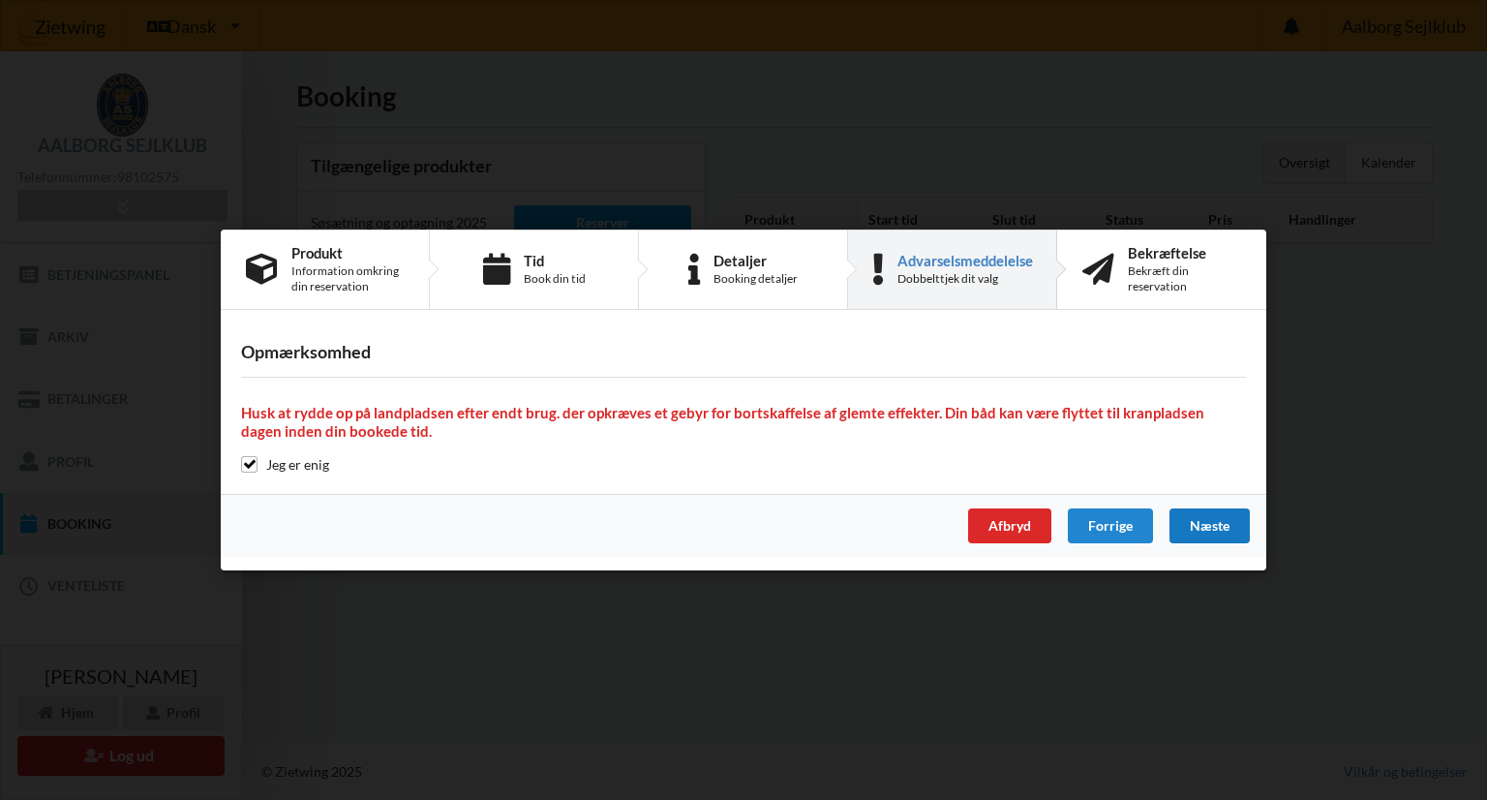
click at [1201, 526] on div "Næste" at bounding box center [1210, 525] width 80 height 35
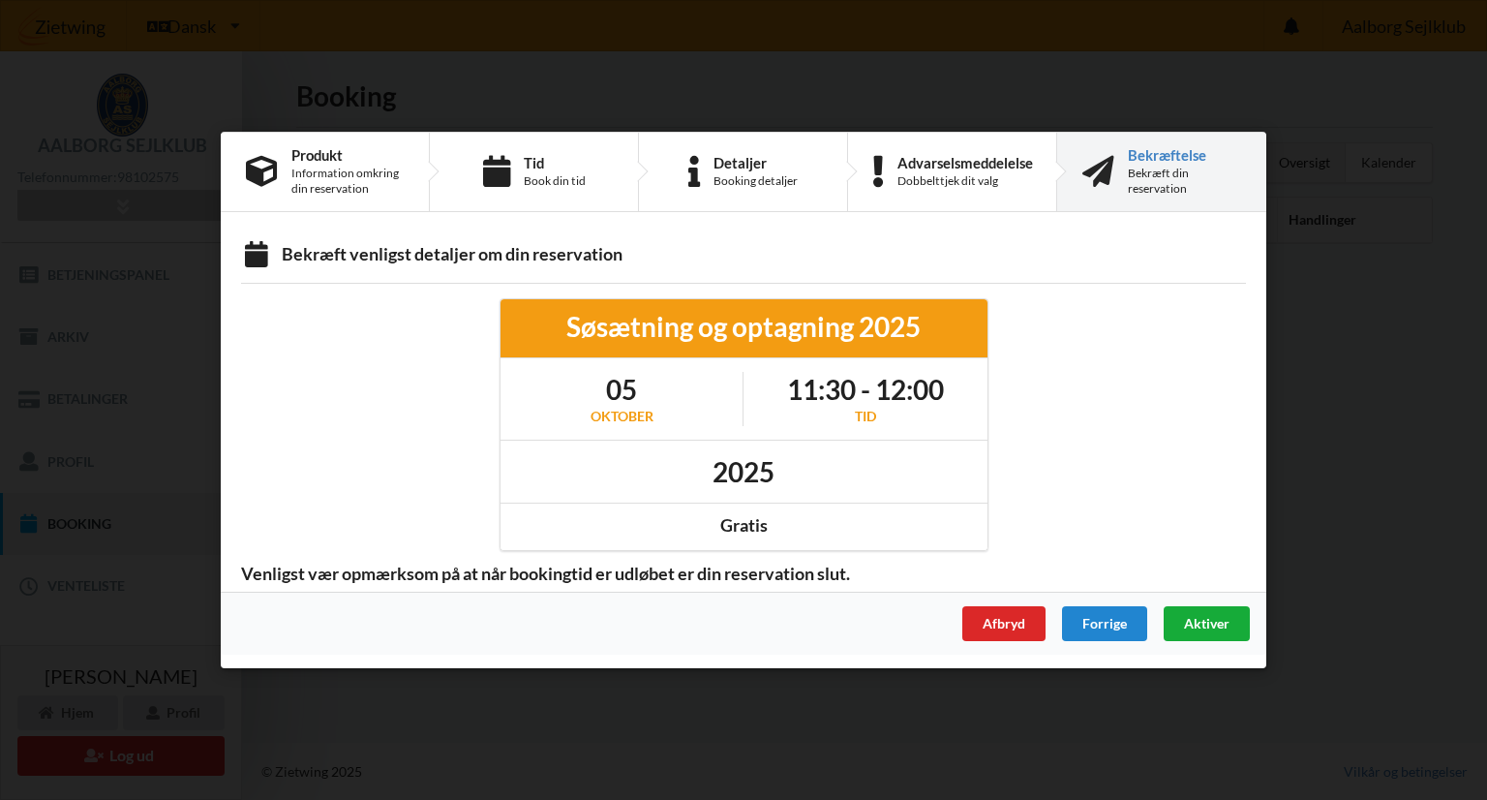
click at [1206, 623] on span "Aktiver" at bounding box center [1207, 623] width 46 height 16
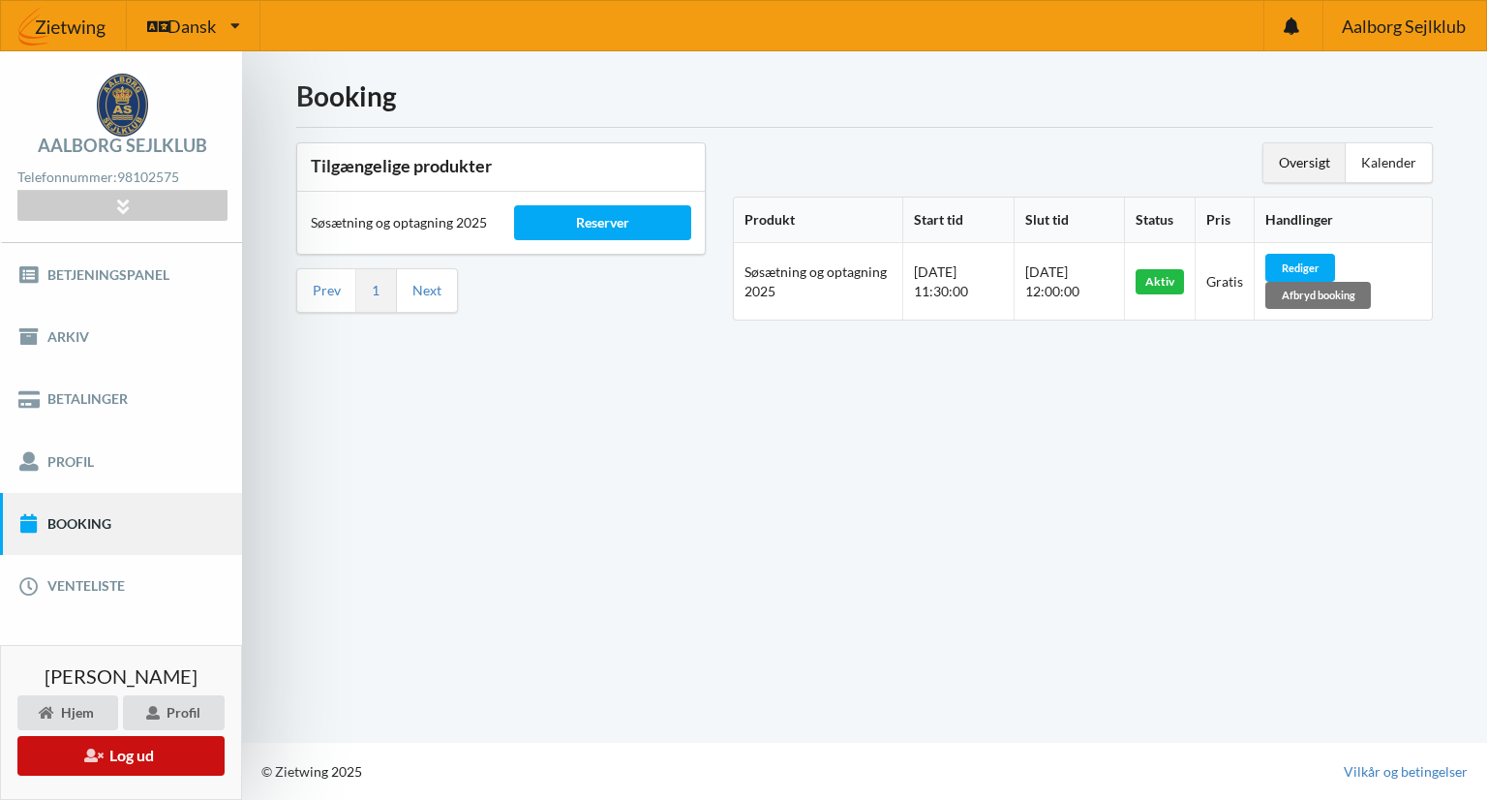
click at [140, 763] on button "Log ud" at bounding box center [120, 756] width 207 height 40
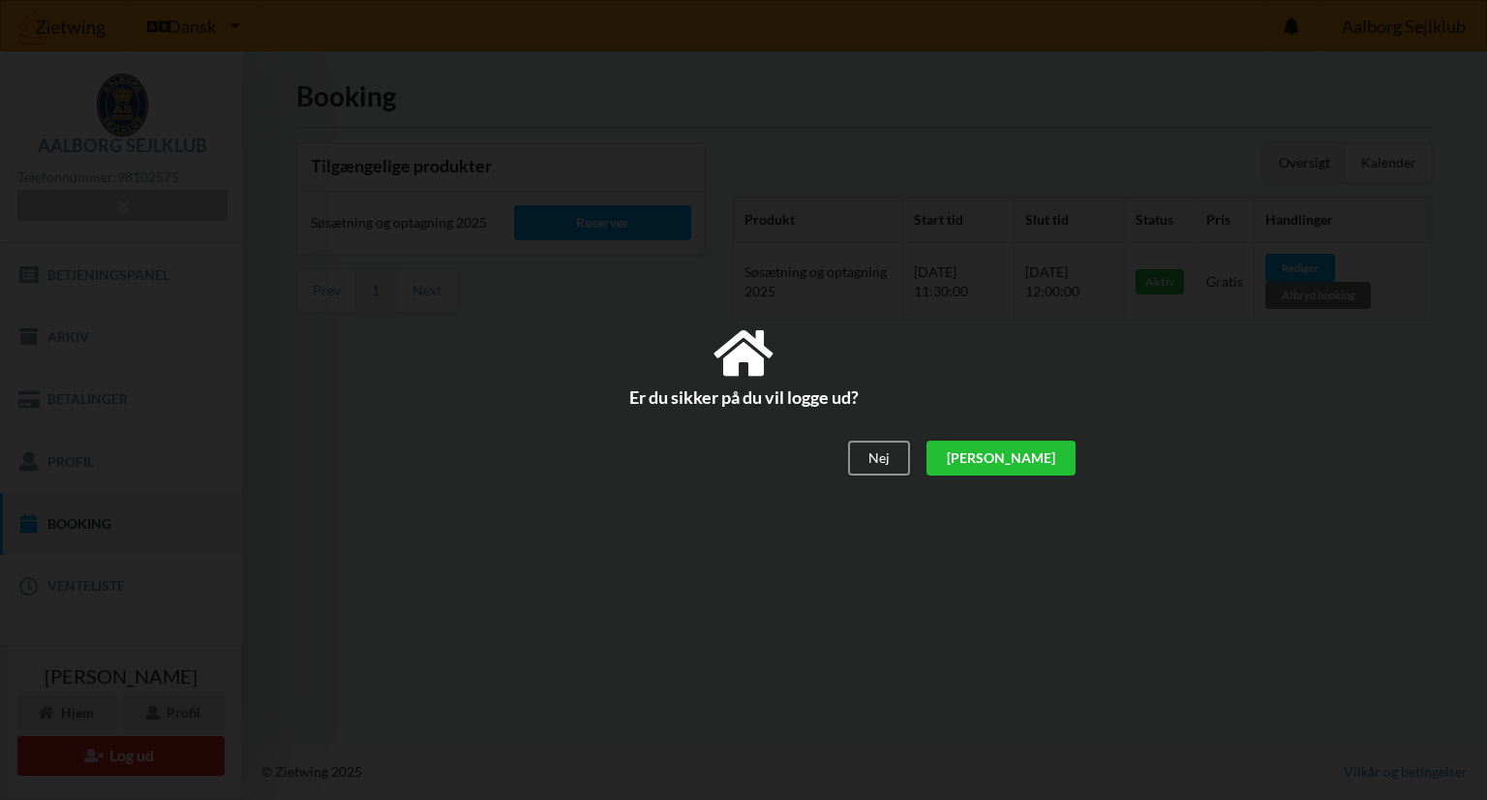
click at [1051, 463] on div "[PERSON_NAME]" at bounding box center [1001, 458] width 149 height 35
